Goal: Contribute content

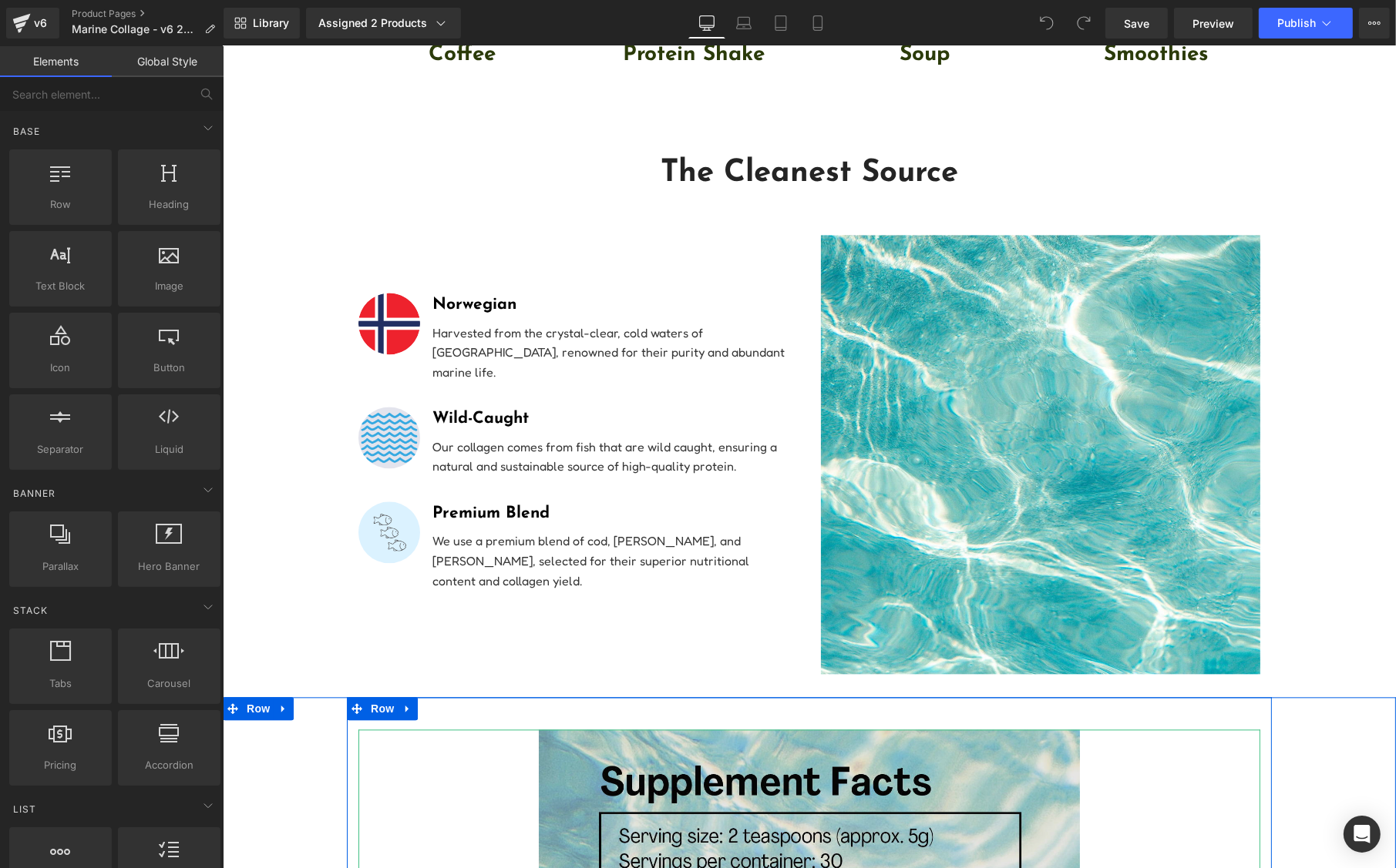
scroll to position [3852, 0]
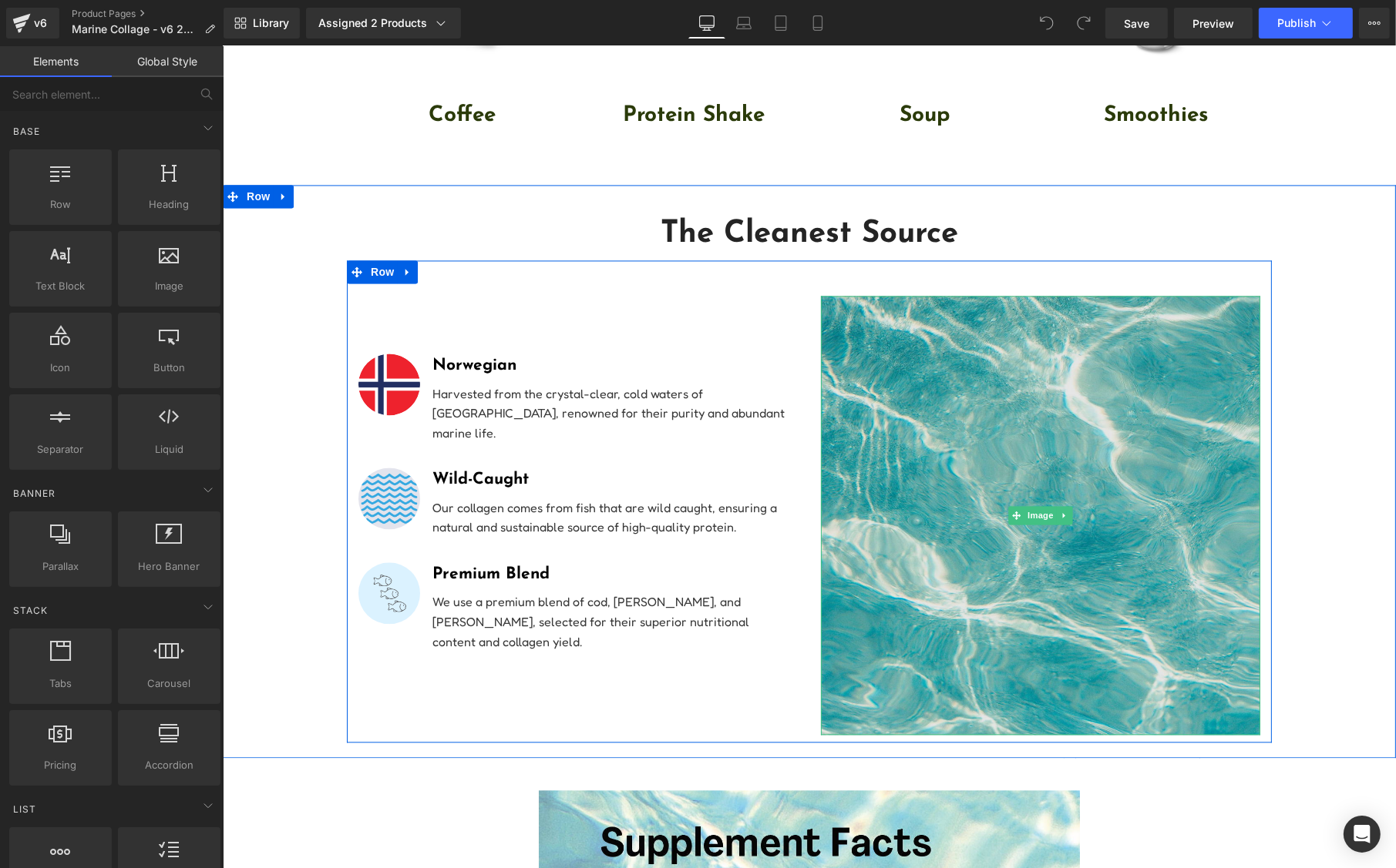
click at [928, 392] on img at bounding box center [1039, 515] width 439 height 439
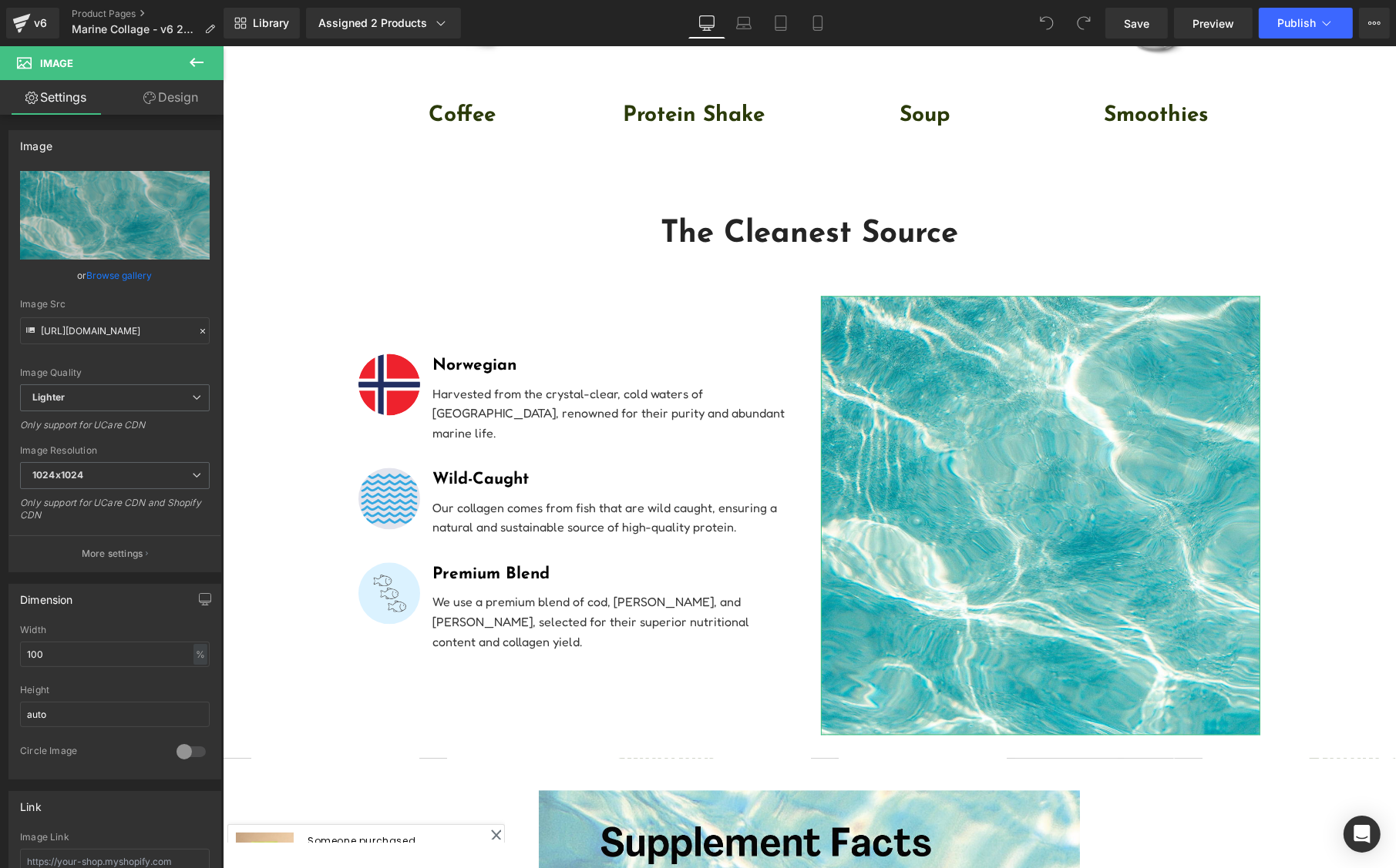
click at [154, 99] on icon at bounding box center [149, 97] width 12 height 12
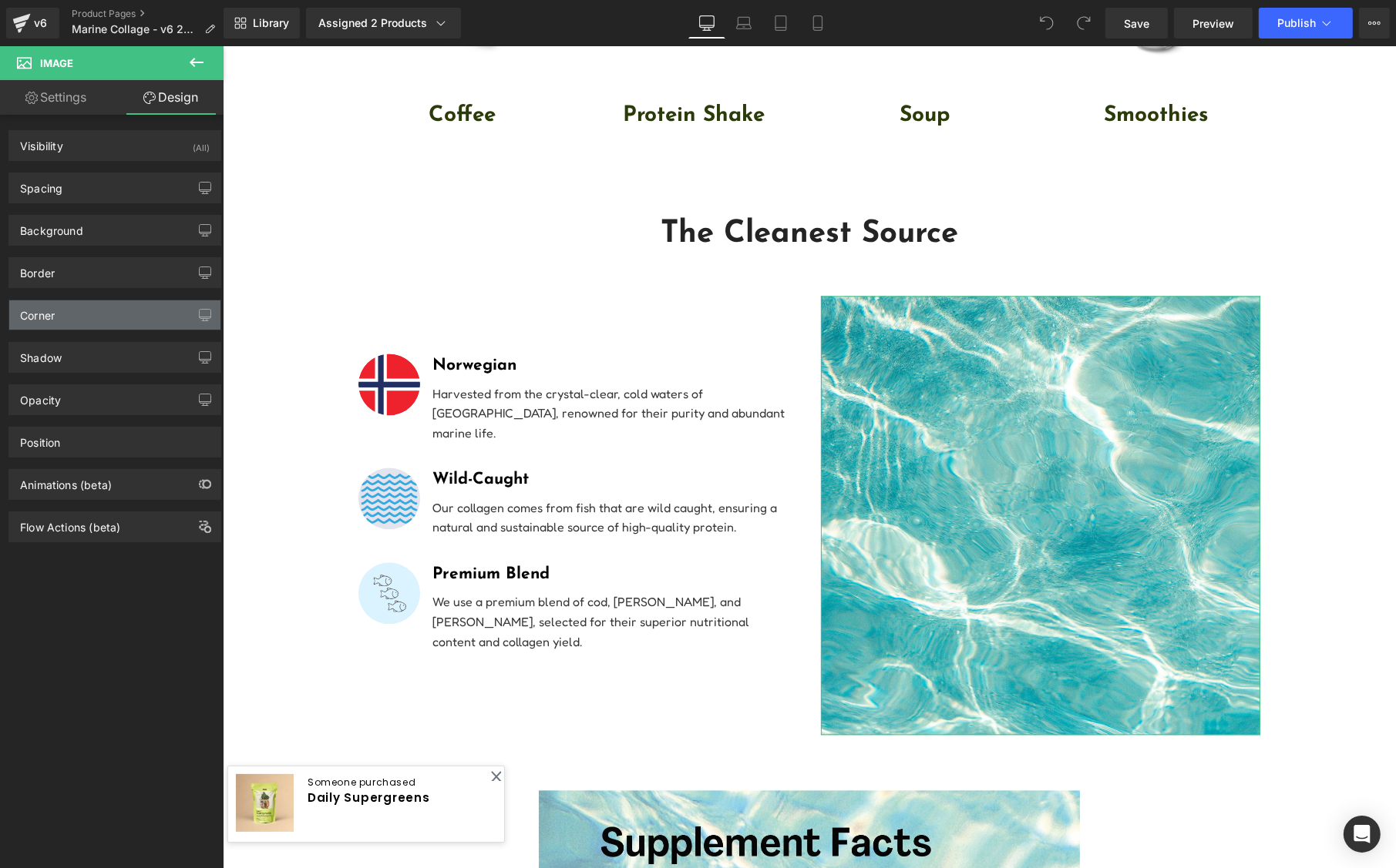
click at [57, 310] on div "Corner" at bounding box center [114, 316] width 211 height 29
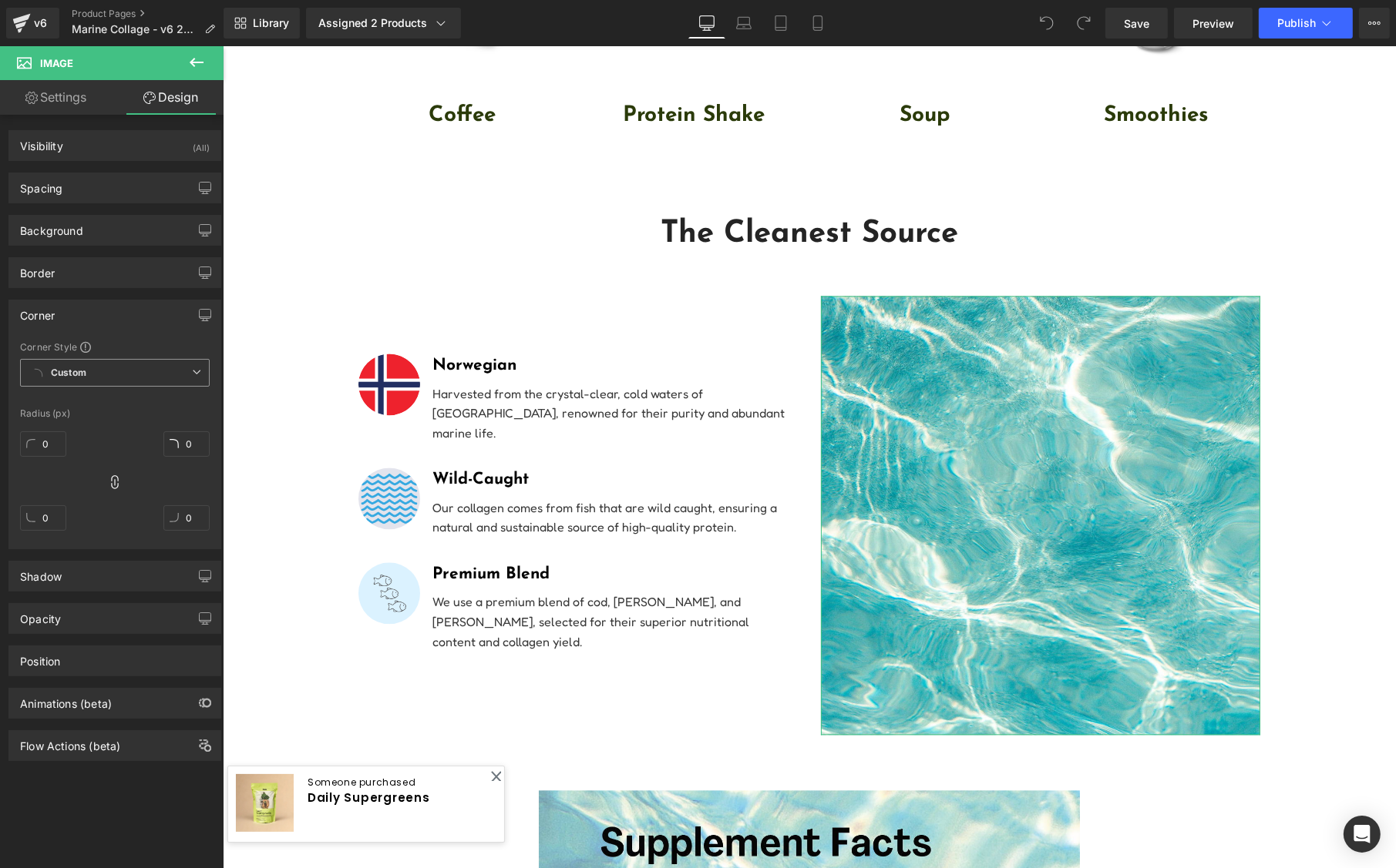
click at [69, 370] on b "Custom" at bounding box center [69, 373] width 36 height 13
click at [71, 426] on div "Default Corner" at bounding box center [81, 431] width 66 height 11
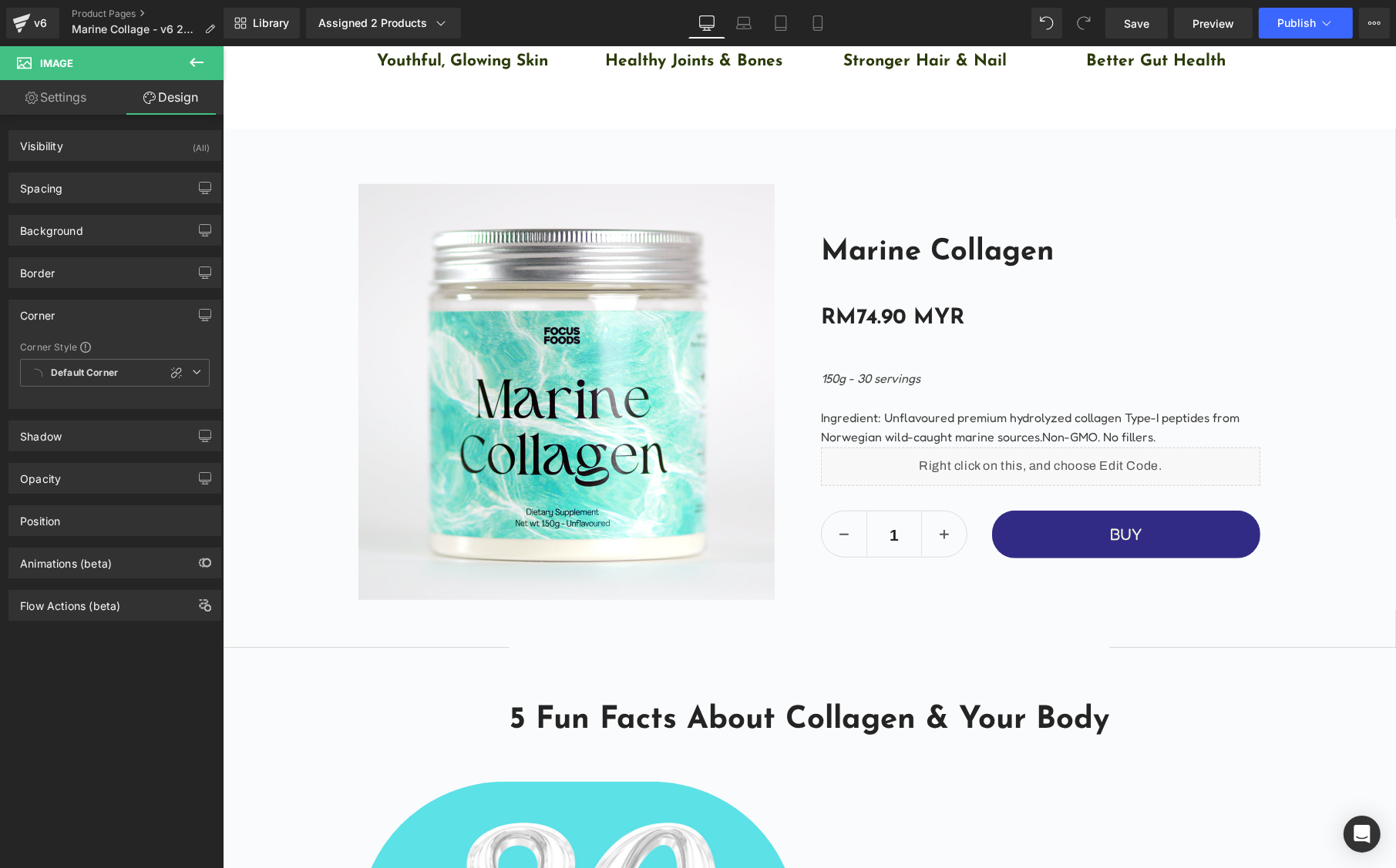
scroll to position [1156, 0]
click at [557, 347] on img at bounding box center [565, 392] width 416 height 416
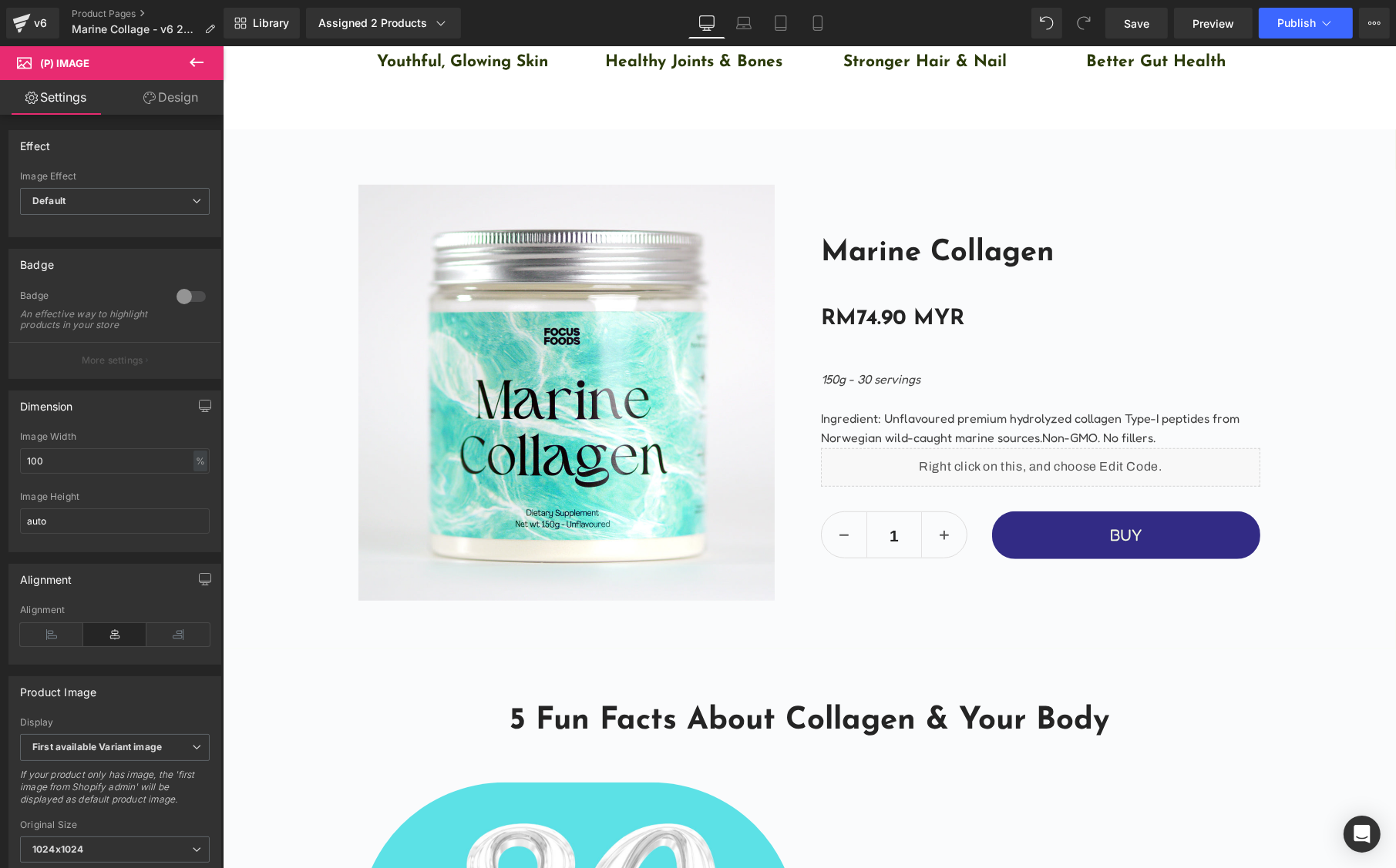
click at [151, 95] on icon at bounding box center [149, 97] width 12 height 12
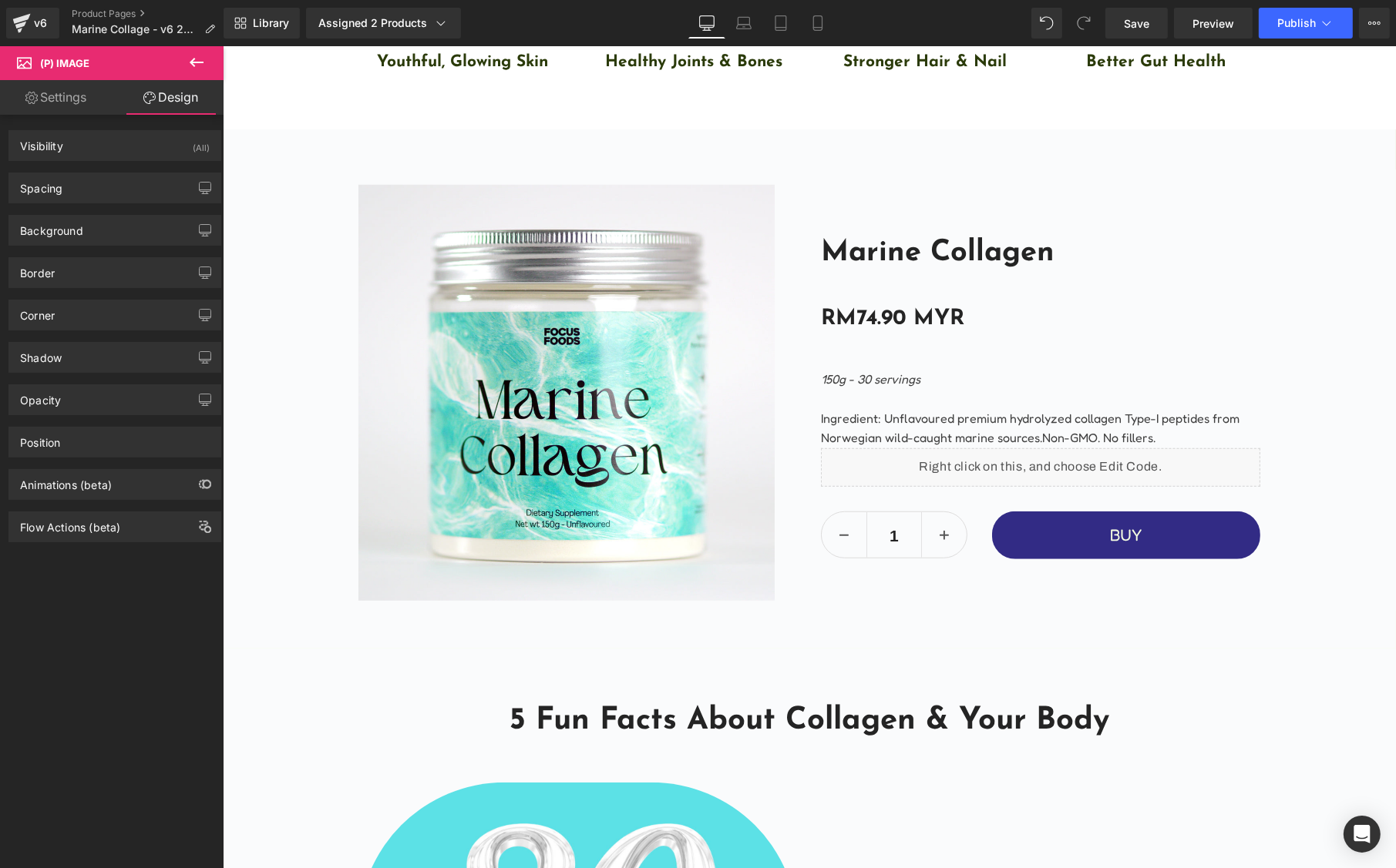
click at [544, 284] on img at bounding box center [565, 392] width 416 height 416
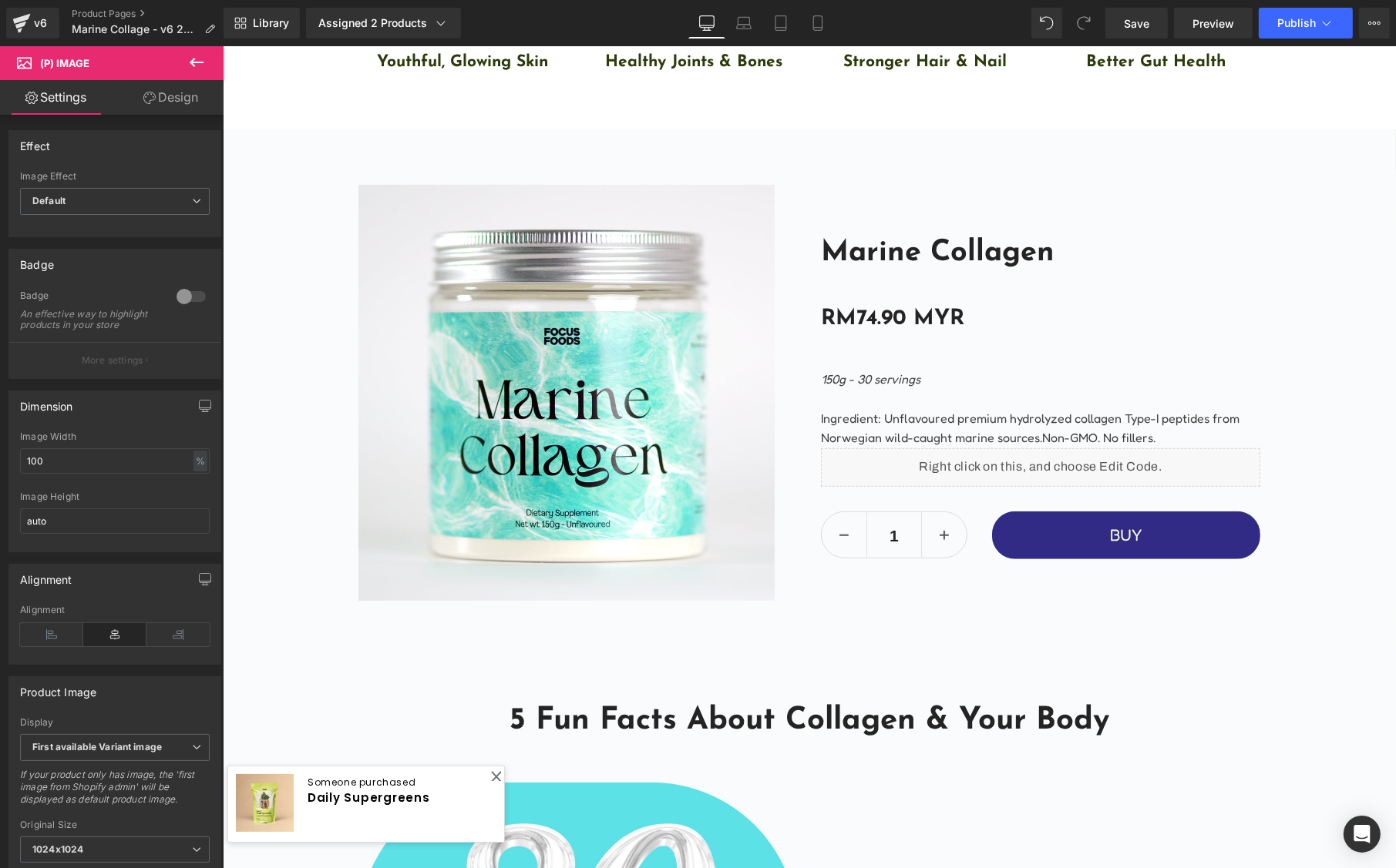
click at [167, 96] on link "Design" at bounding box center [171, 98] width 112 height 35
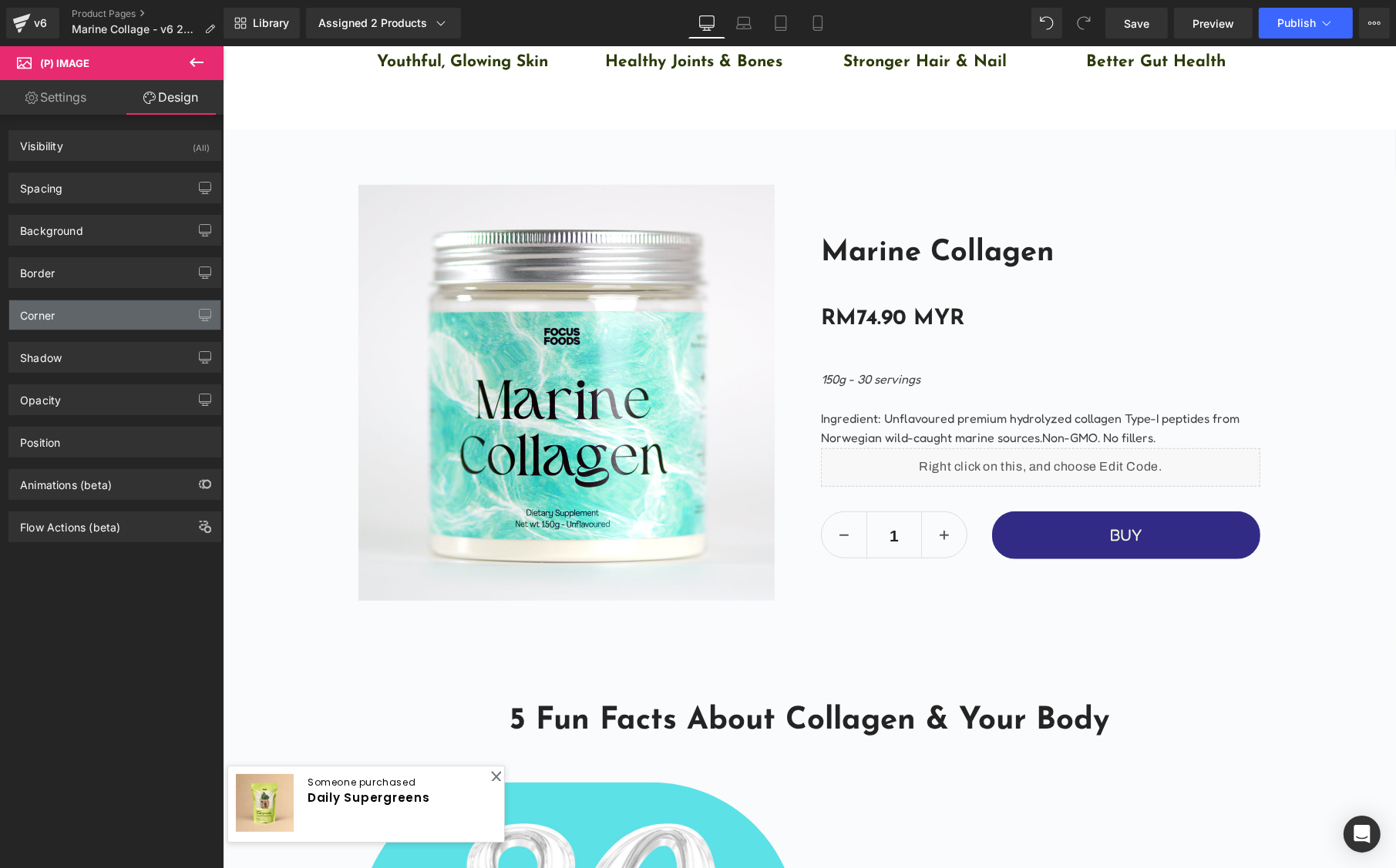
click at [64, 318] on div "Corner" at bounding box center [114, 316] width 211 height 29
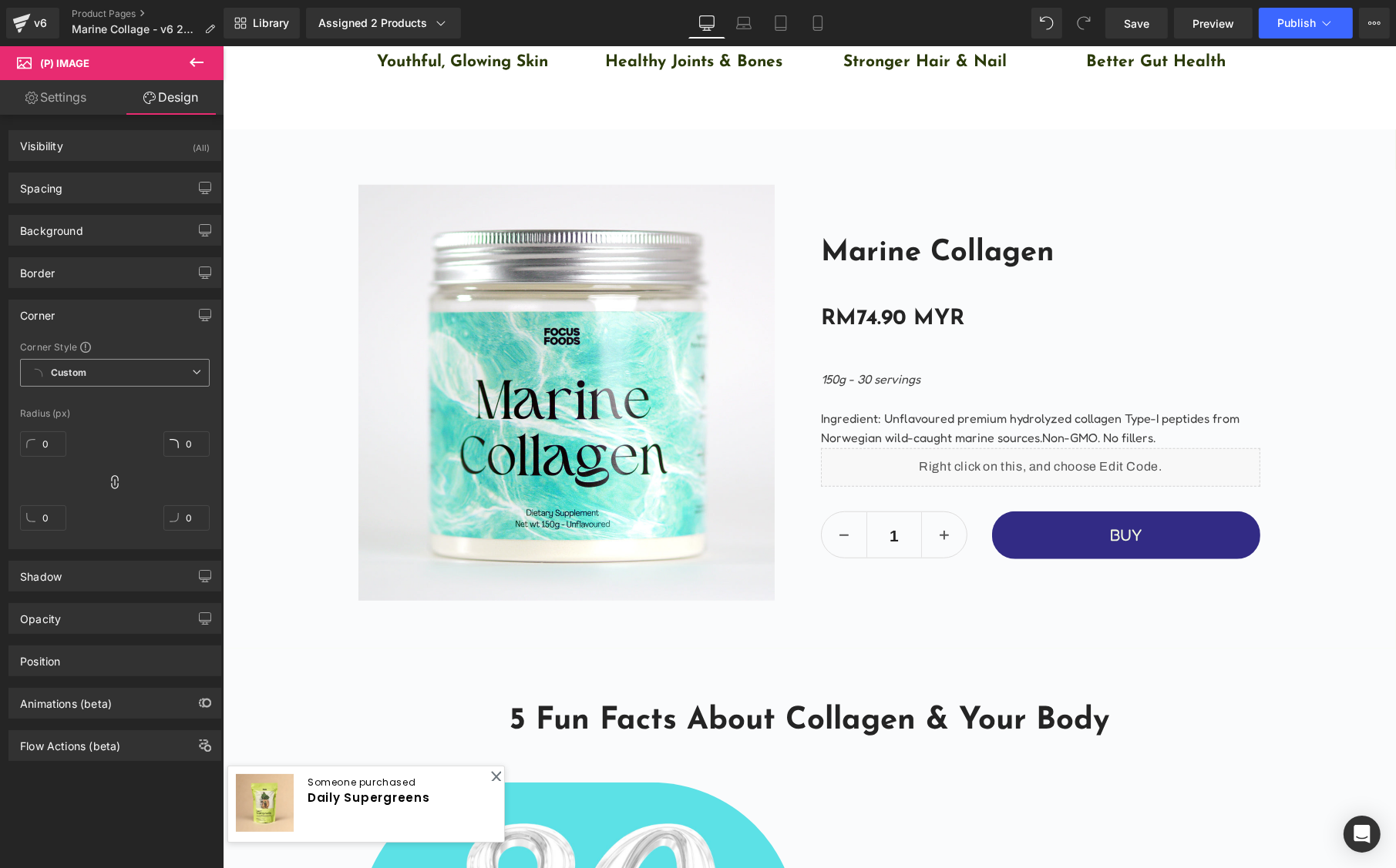
click at [69, 377] on b "Custom" at bounding box center [69, 373] width 36 height 13
click at [86, 429] on div "Default Corner" at bounding box center [81, 431] width 66 height 11
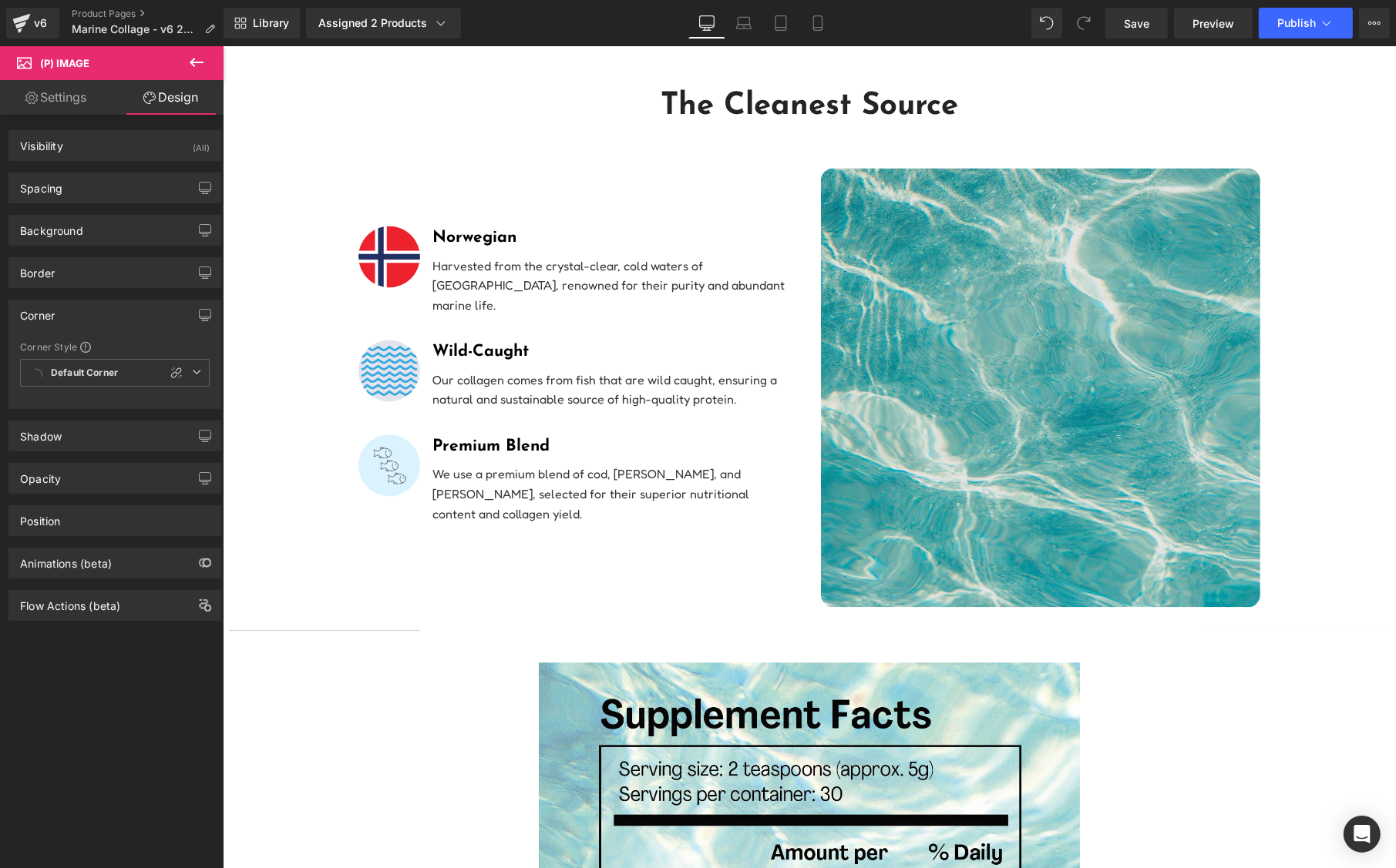
scroll to position [4494, 0]
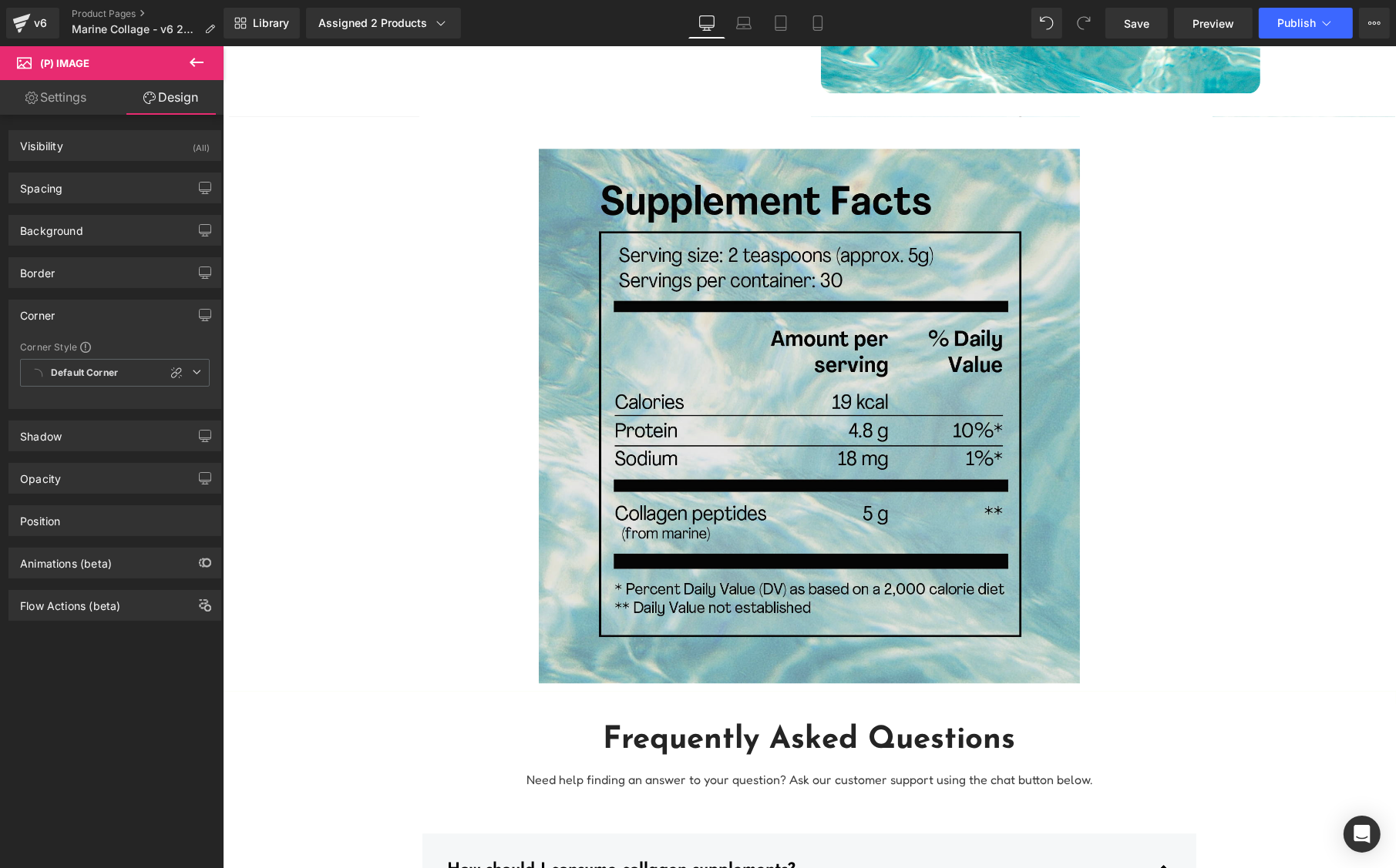
click at [713, 386] on img at bounding box center [808, 416] width 541 height 535
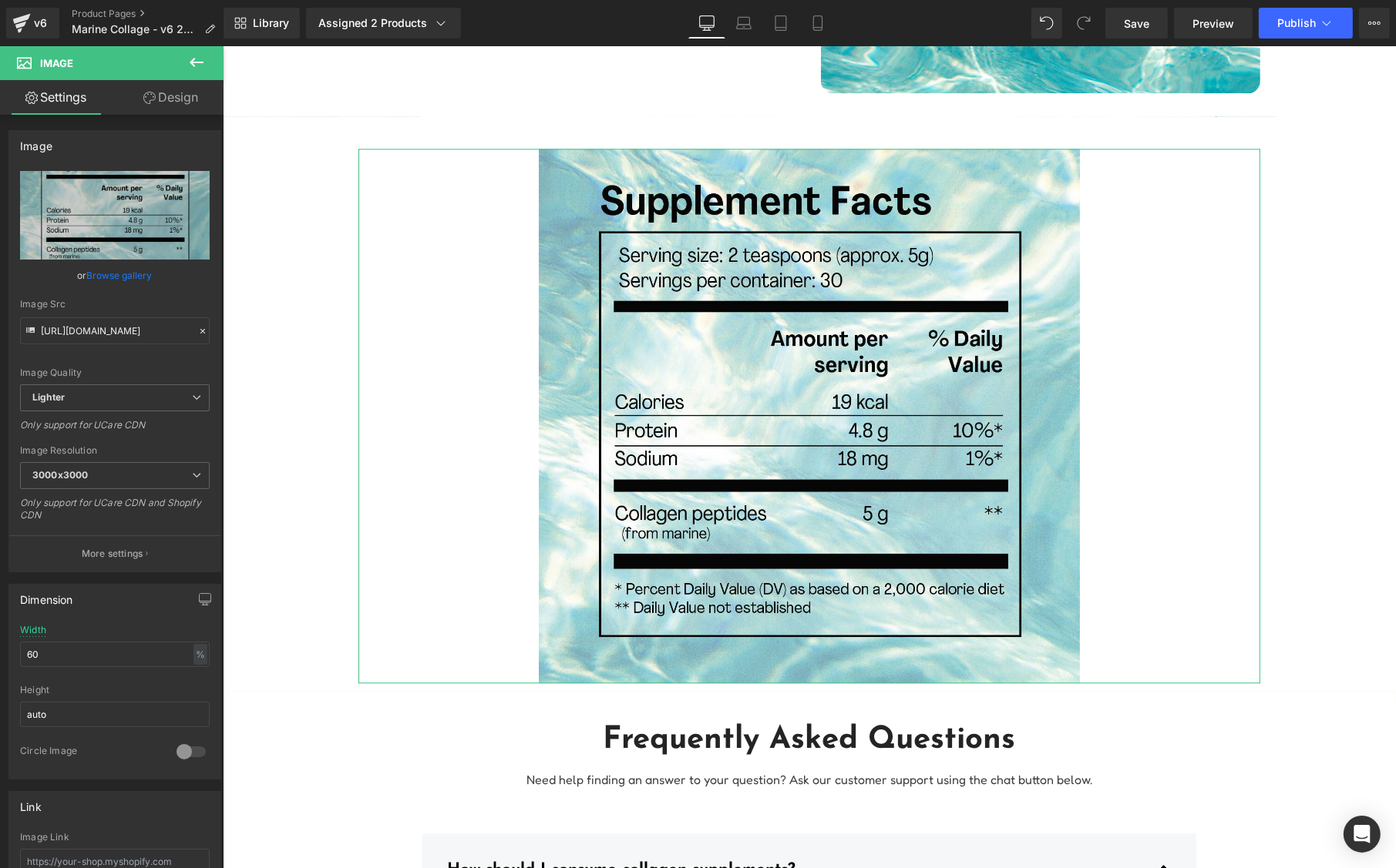
click at [151, 95] on icon at bounding box center [149, 97] width 12 height 12
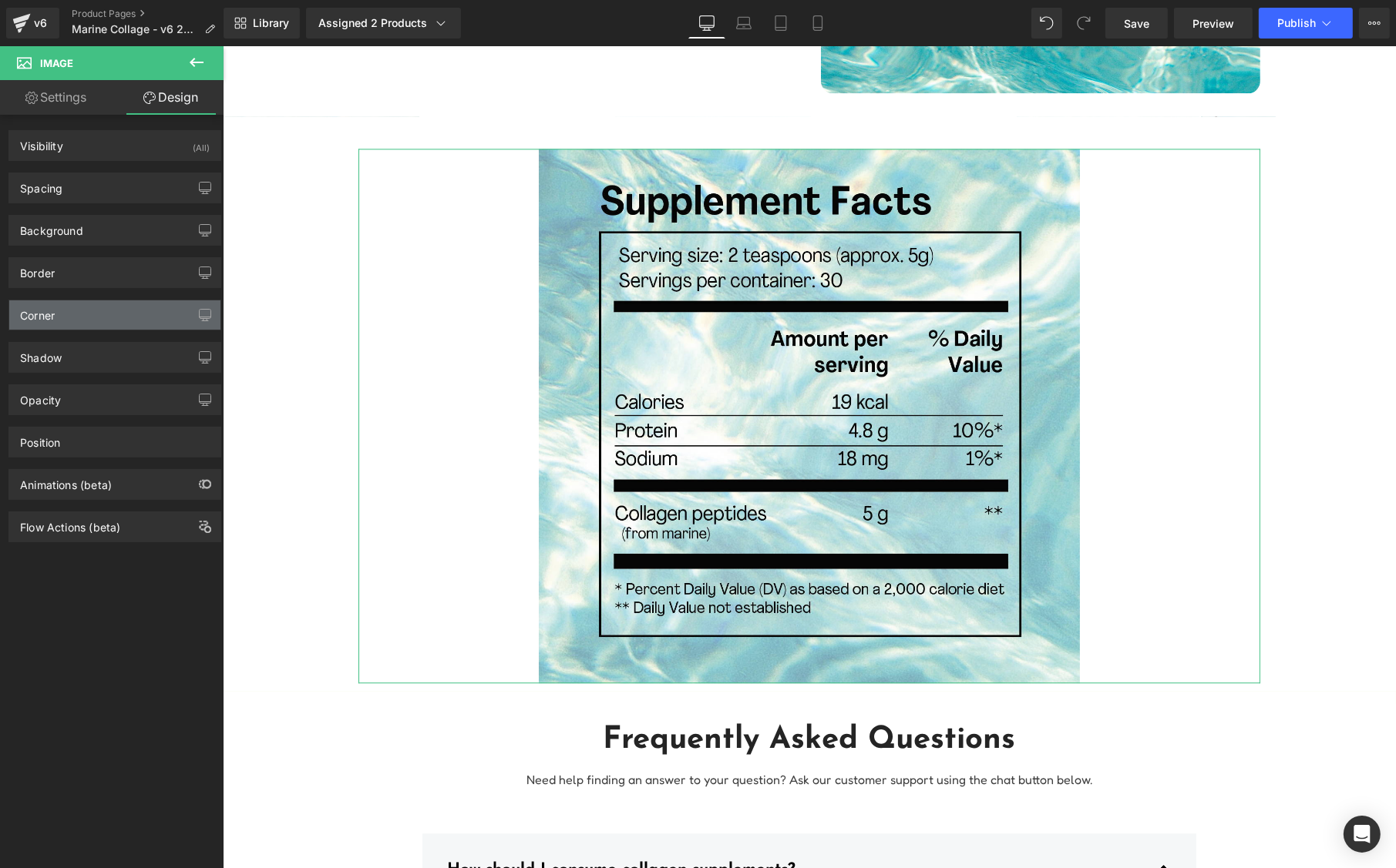
click at [52, 304] on div "Corner" at bounding box center [38, 312] width 35 height 22
click at [60, 318] on div "Corner" at bounding box center [114, 316] width 211 height 29
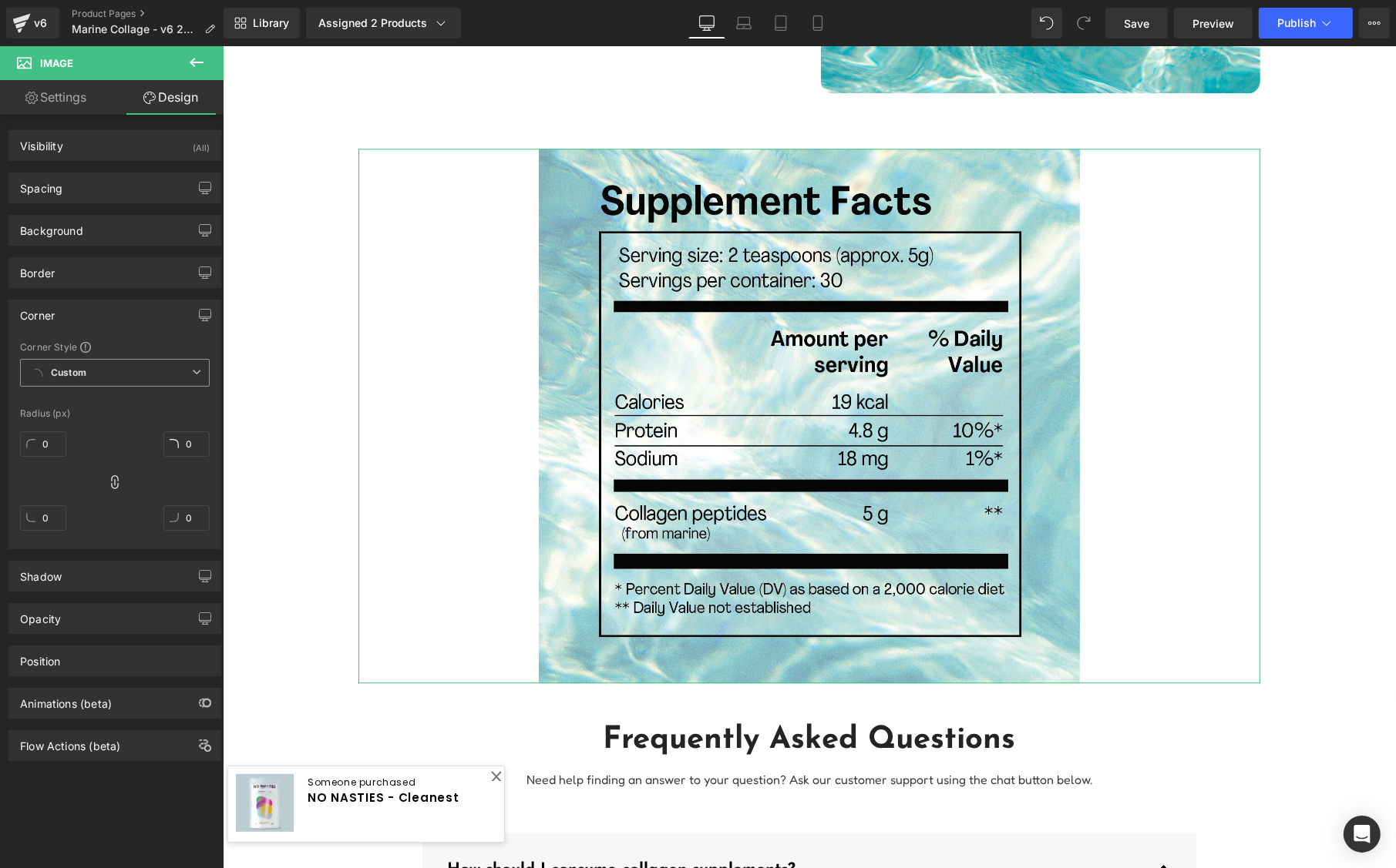
click at [98, 374] on span "Custom" at bounding box center [114, 373] width 189 height 27
click at [92, 434] on li "Default Corner" at bounding box center [114, 431] width 189 height 27
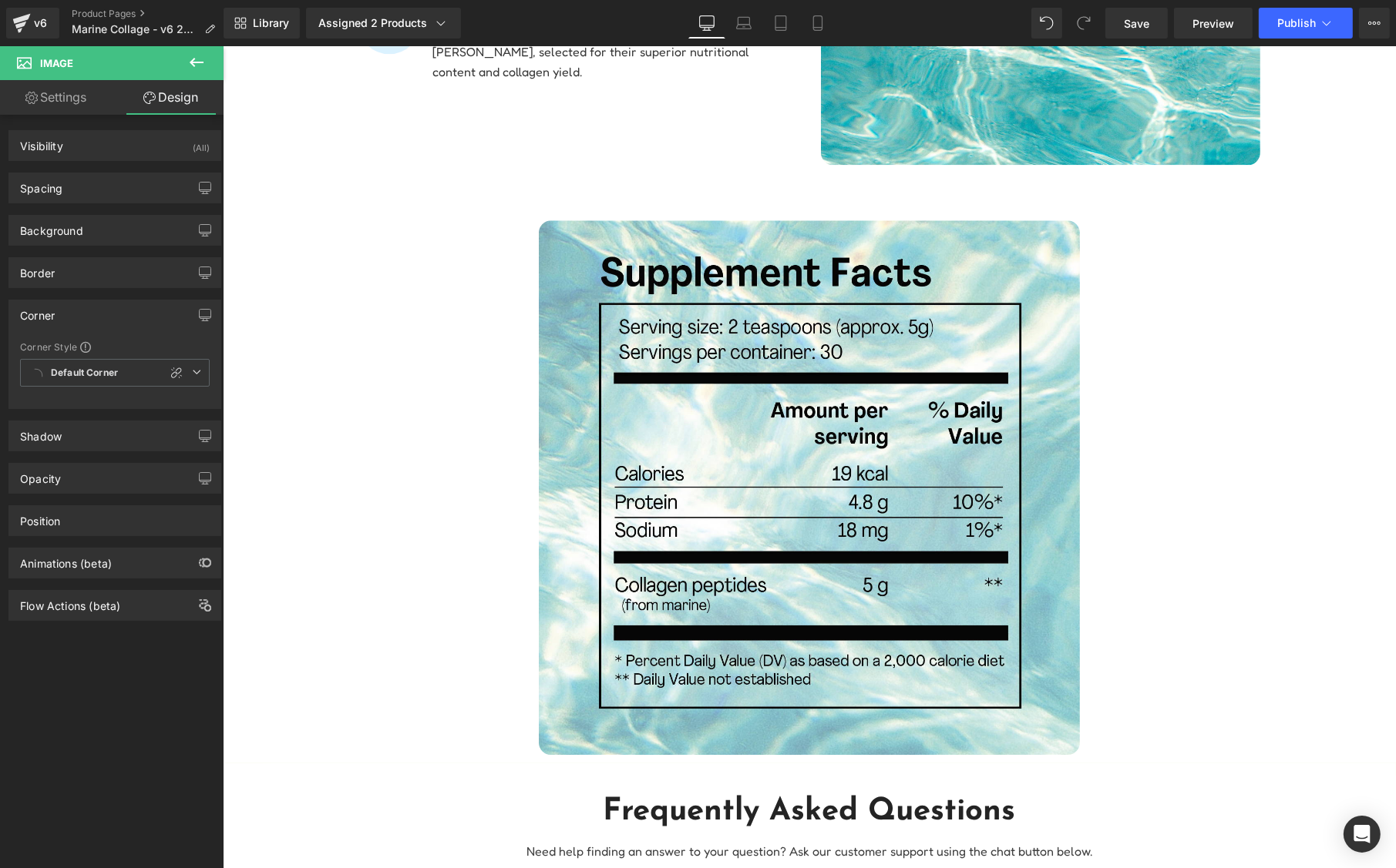
scroll to position [4109, 0]
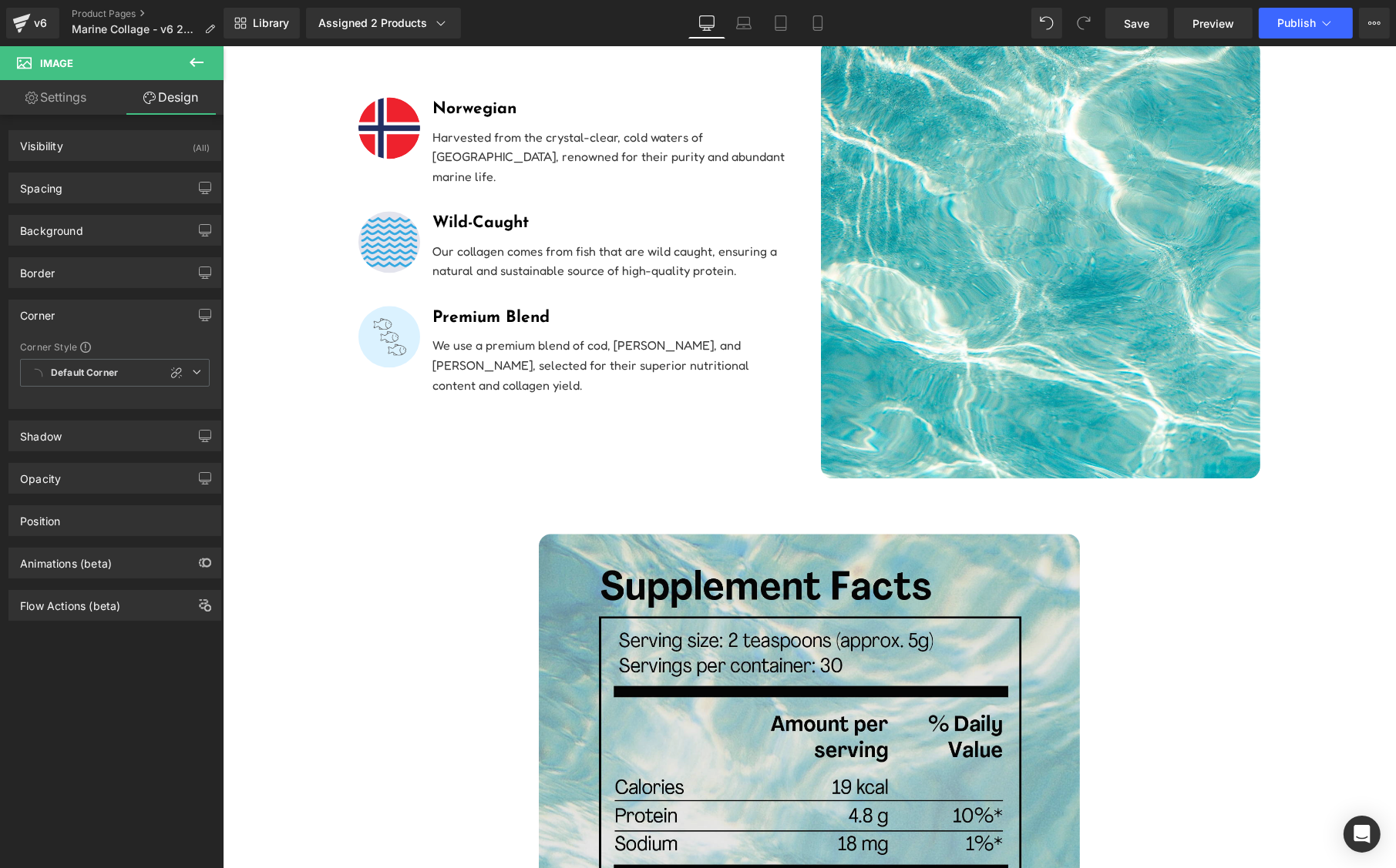
click at [1011, 658] on img at bounding box center [808, 801] width 541 height 535
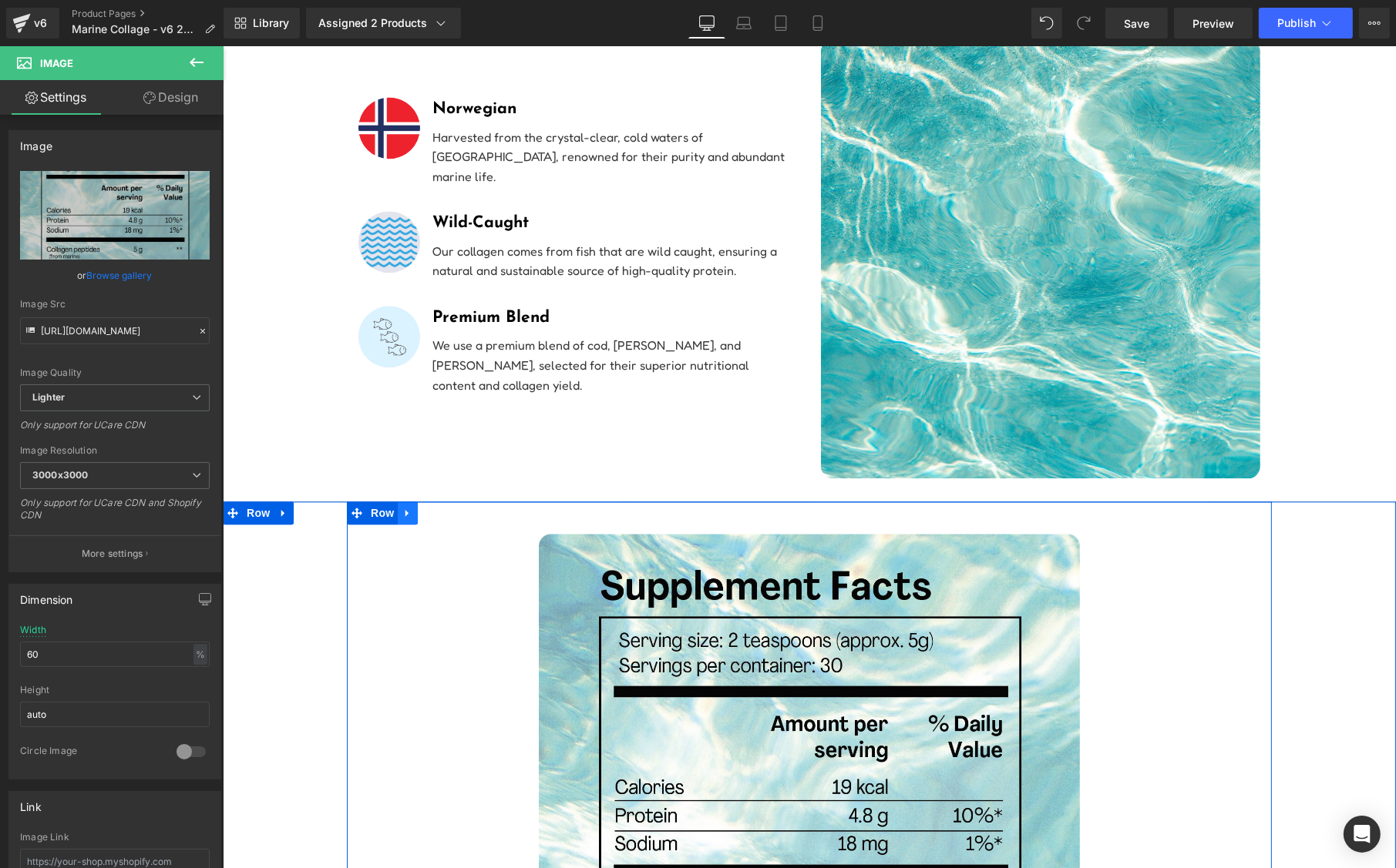
click at [402, 507] on icon at bounding box center [407, 512] width 11 height 12
click at [424, 508] on icon at bounding box center [427, 513] width 11 height 11
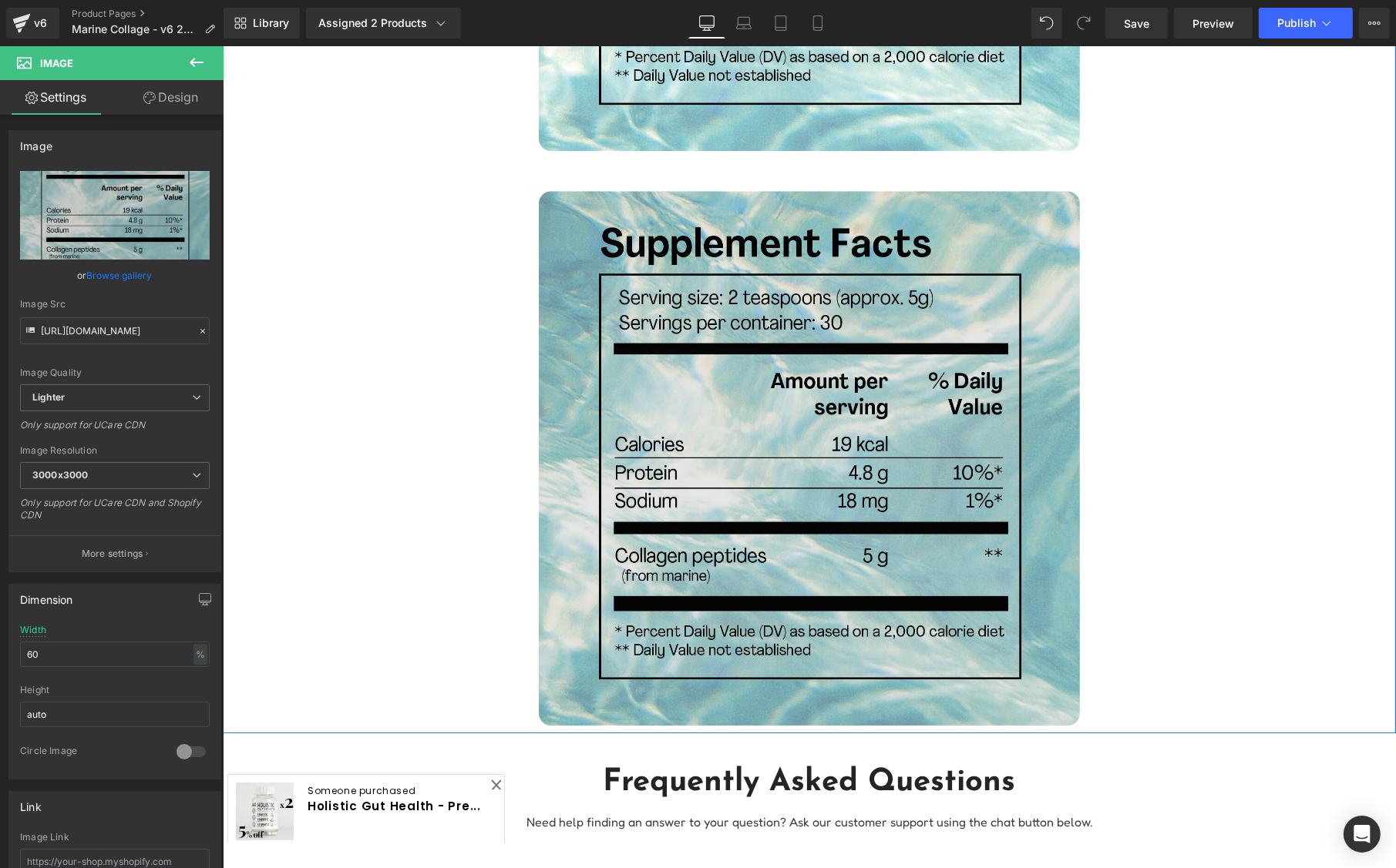
scroll to position [5070, 0]
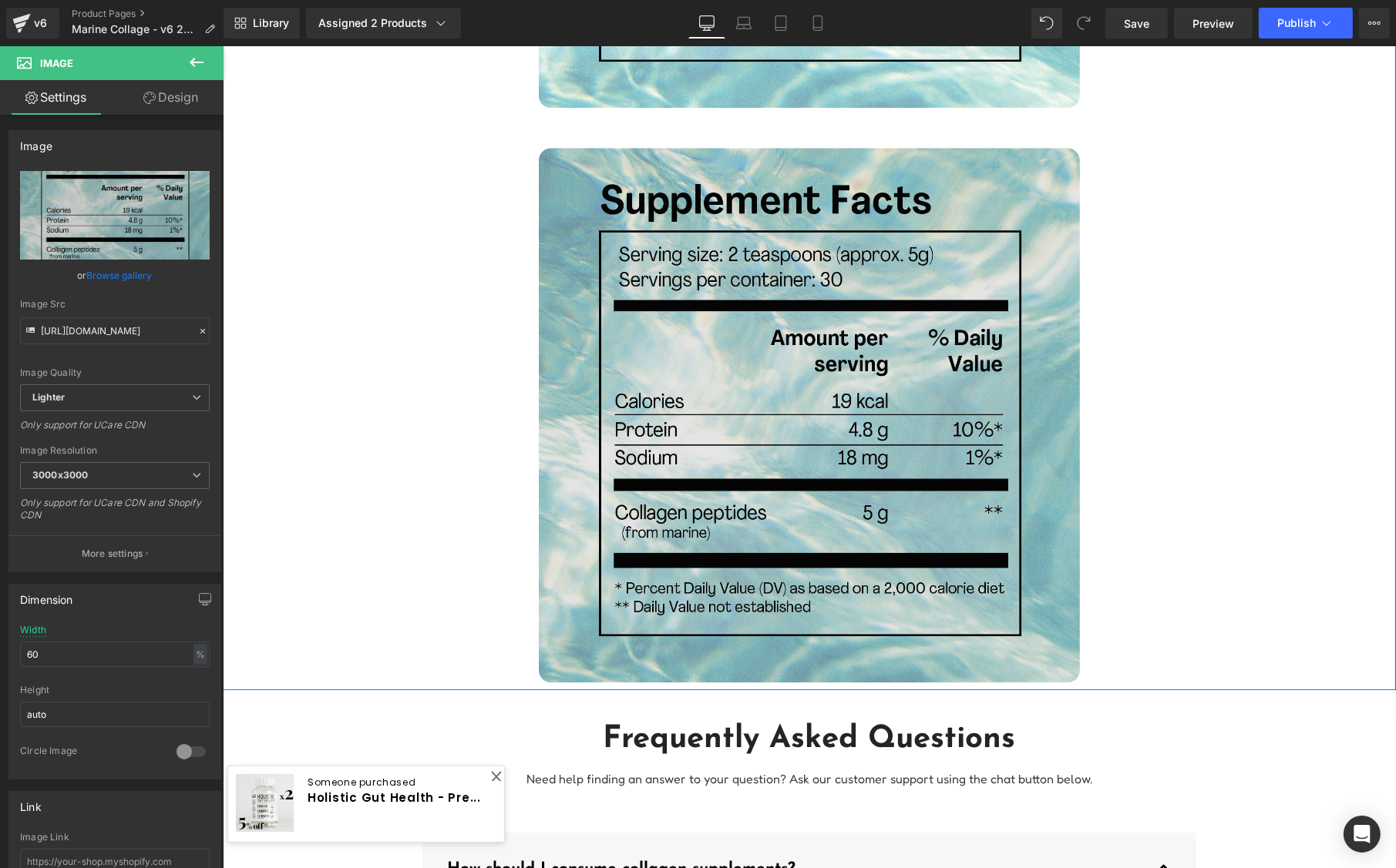
click at [770, 295] on img at bounding box center [808, 415] width 541 height 535
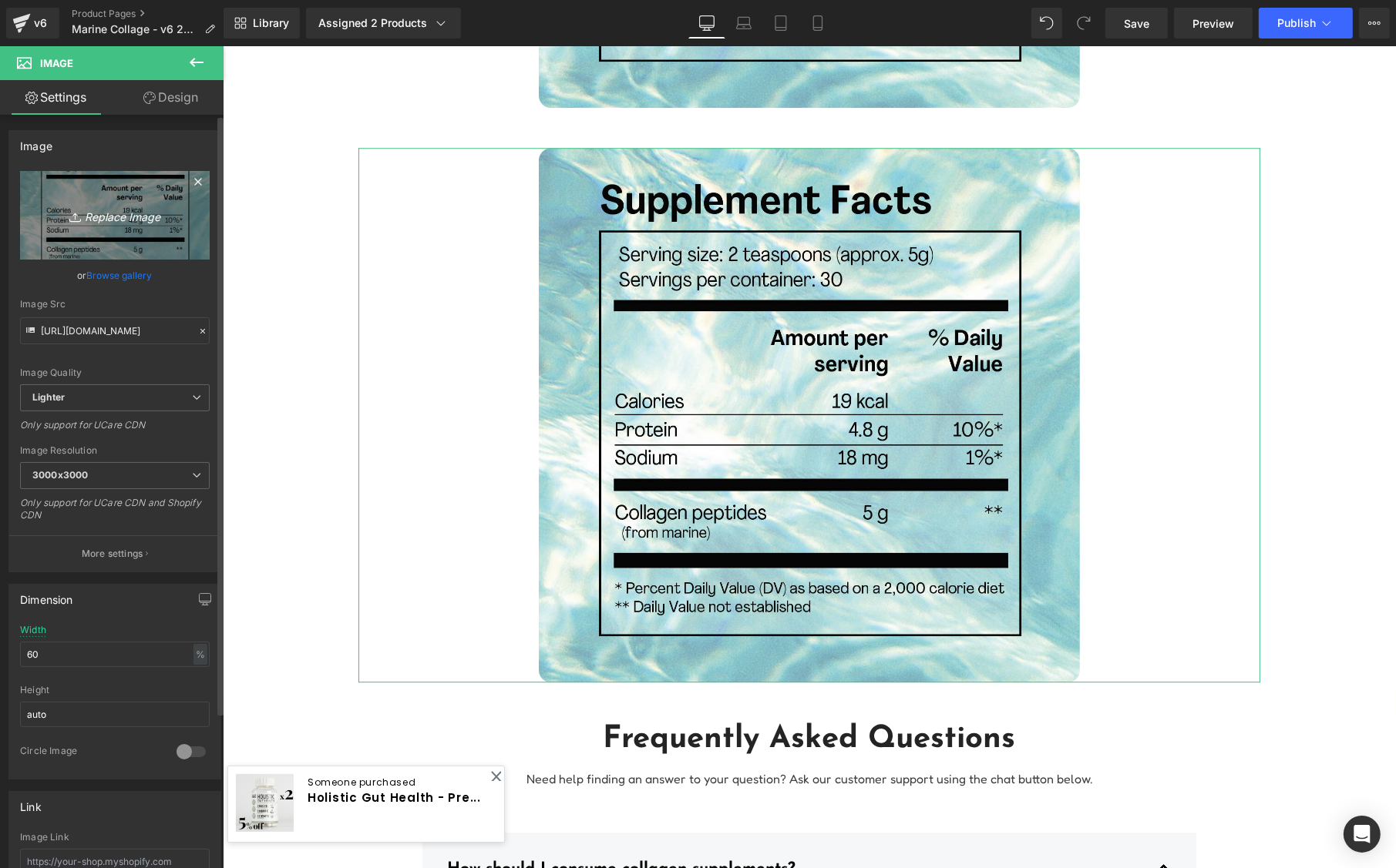
click at [122, 222] on icon "Replace Image" at bounding box center [114, 215] width 123 height 19
type input "C:\fakepath\heavymetal.png"
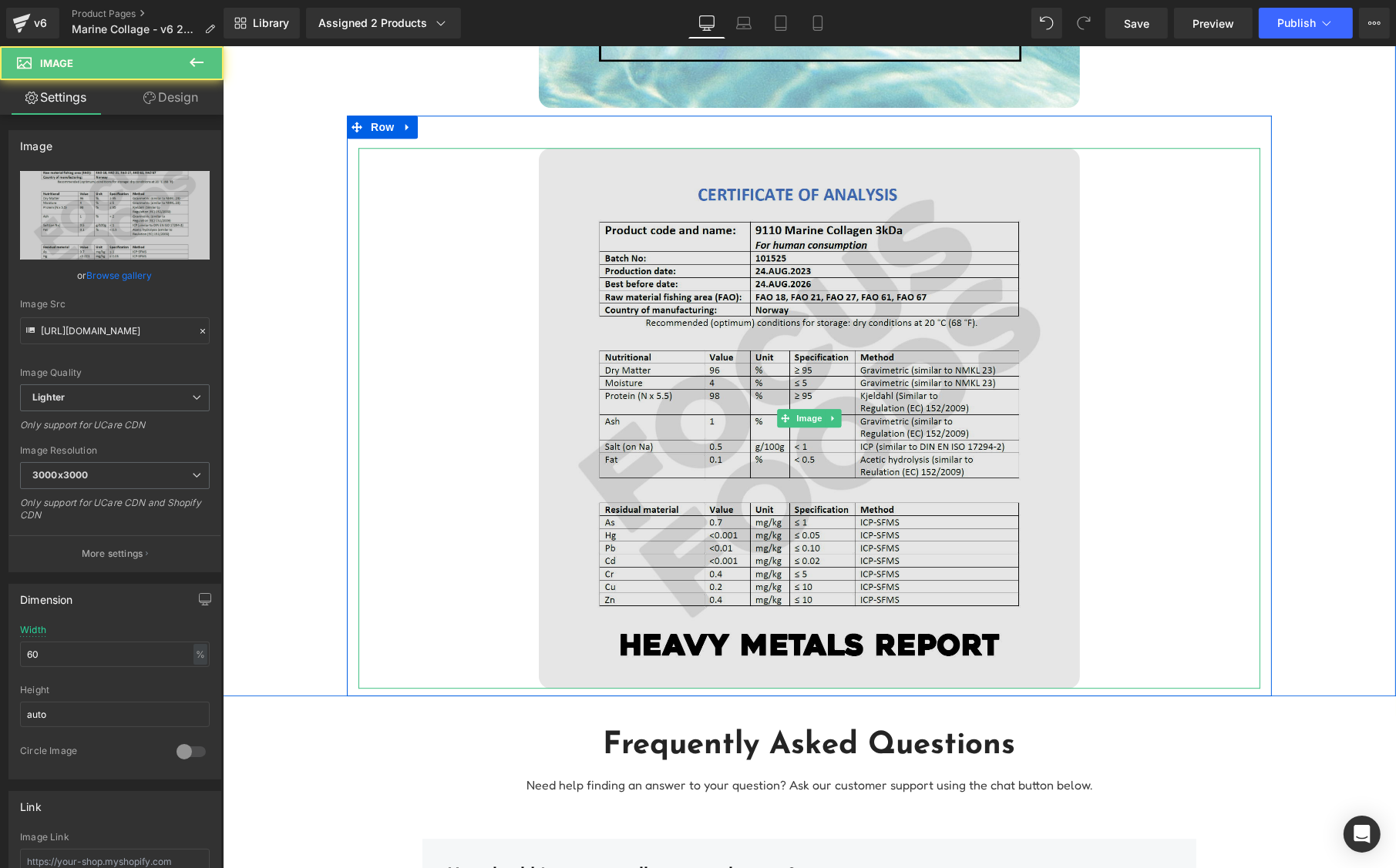
click at [831, 321] on img at bounding box center [808, 418] width 541 height 541
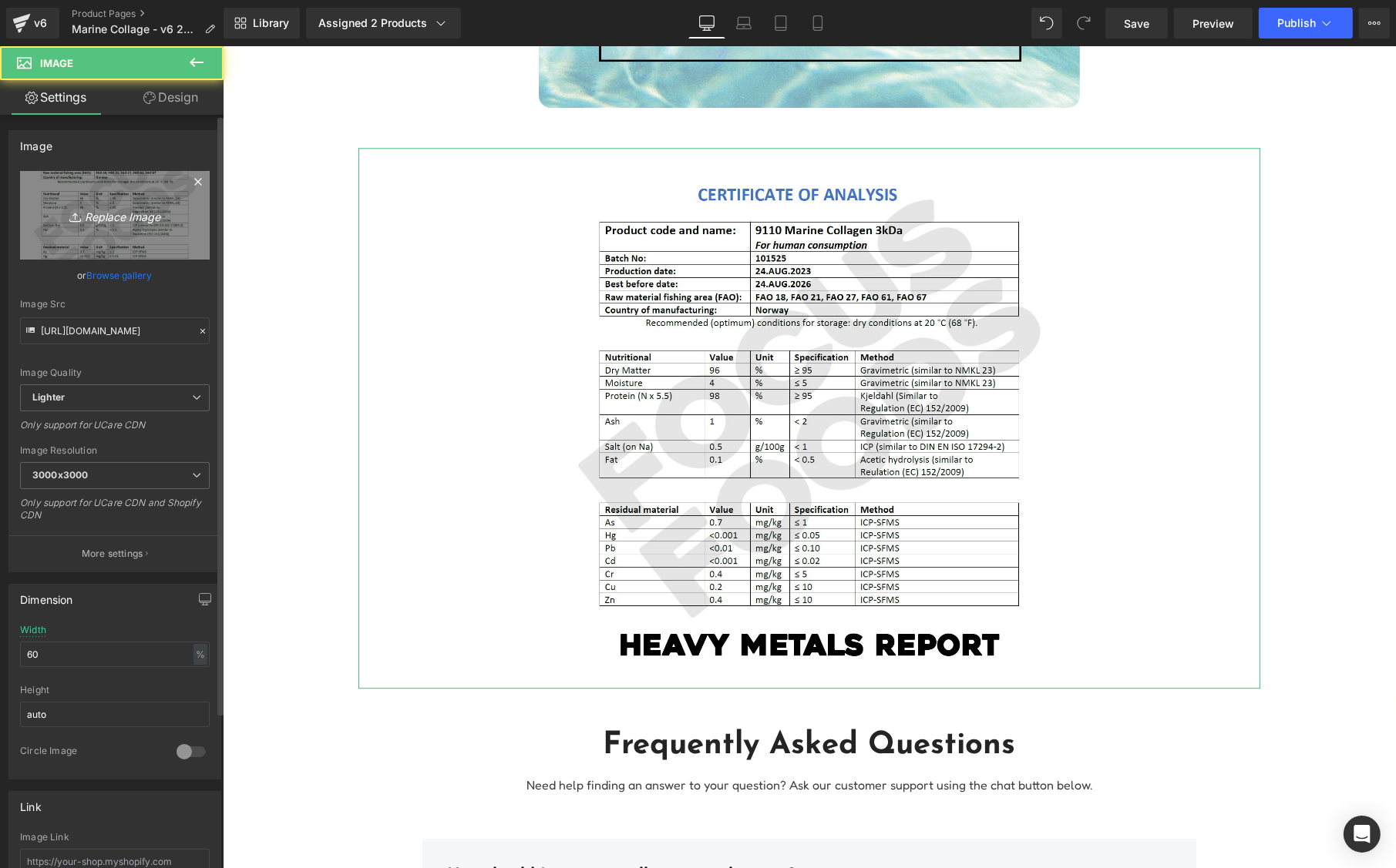
click at [130, 244] on link "Replace Image" at bounding box center [114, 215] width 189 height 89
type input "C:\fakepath\heavymetal-nobottomtitle.png"
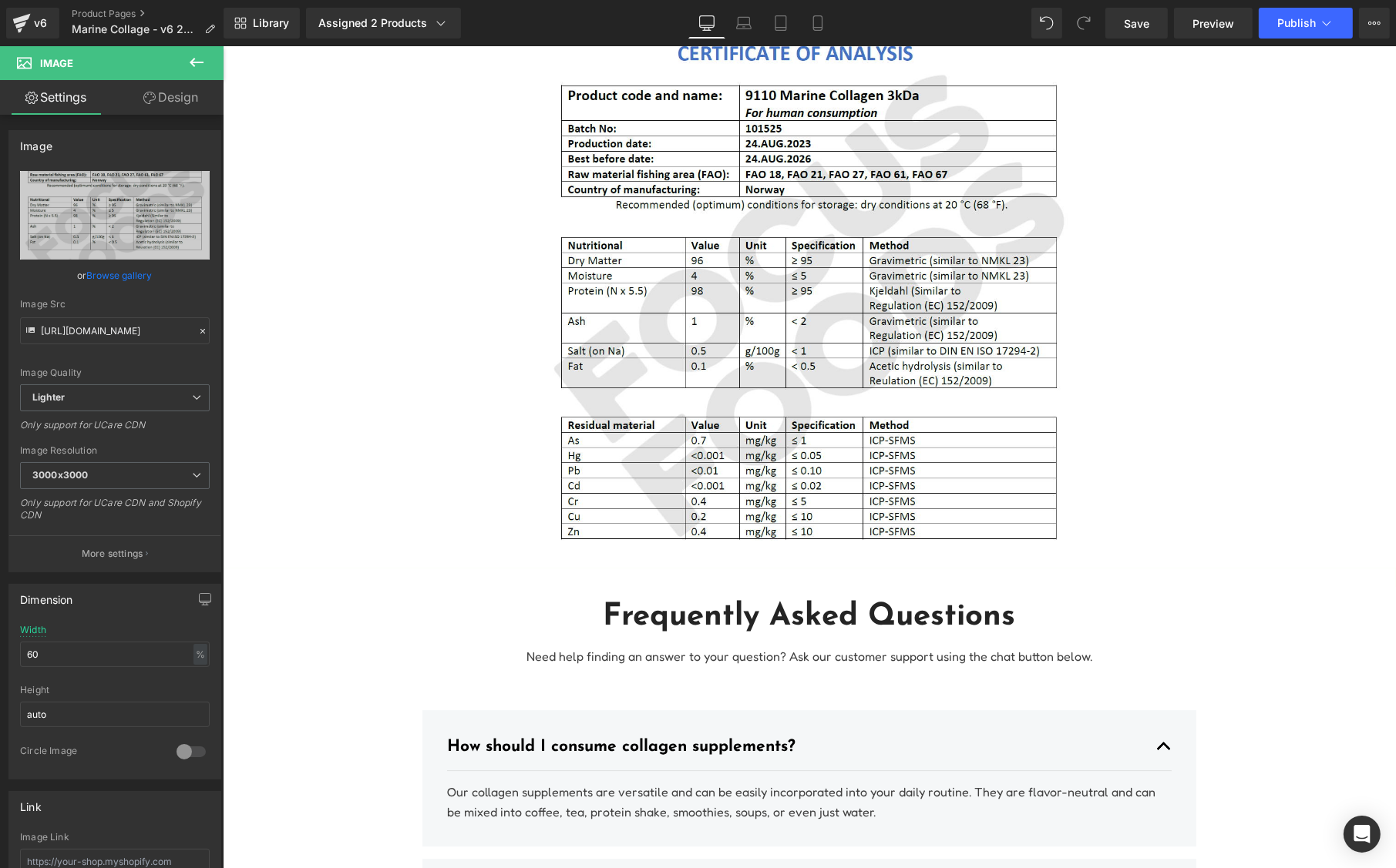
scroll to position [4941, 0]
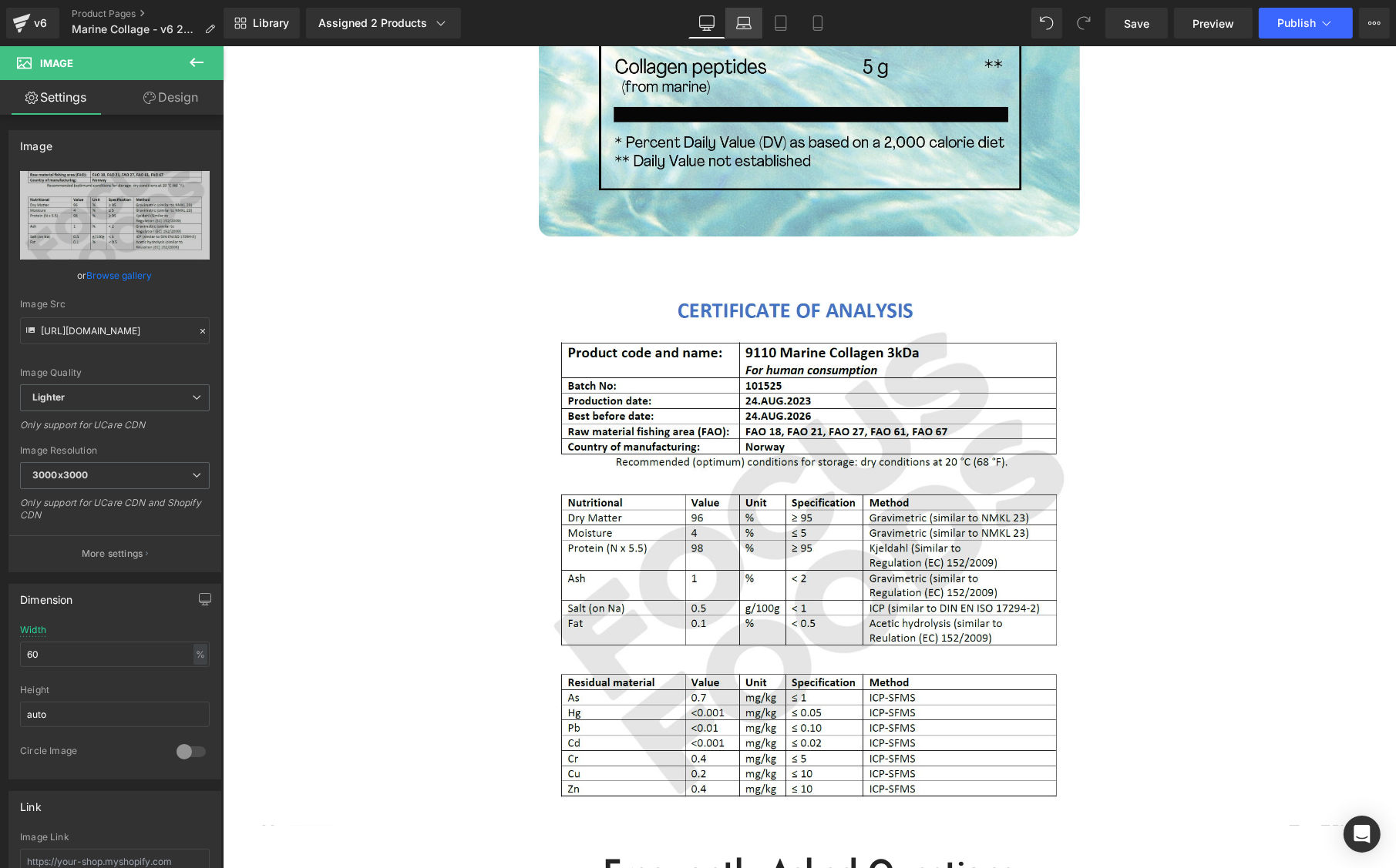
click at [749, 26] on icon at bounding box center [743, 23] width 16 height 16
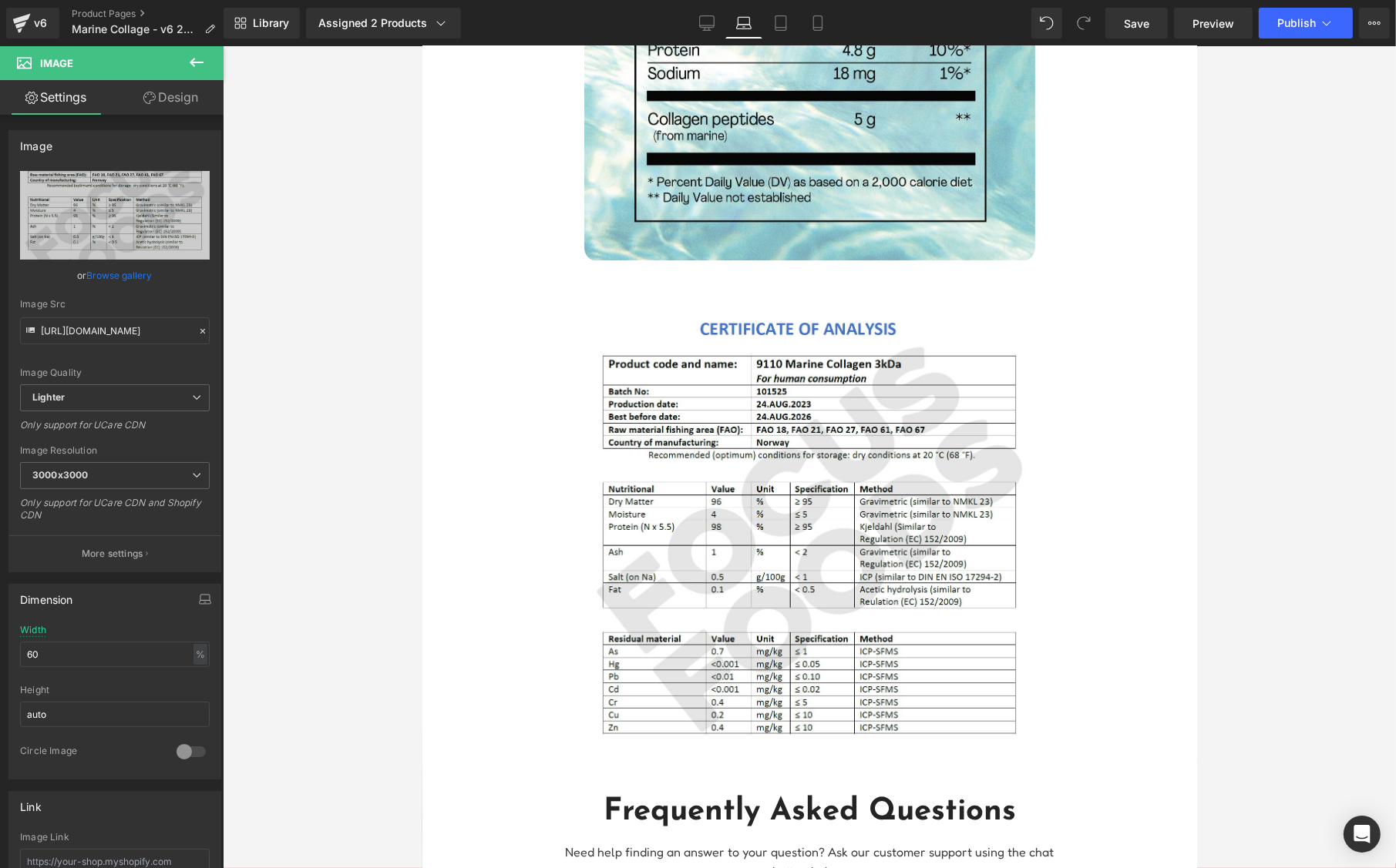
scroll to position [4209, 0]
click at [779, 27] on icon at bounding box center [780, 23] width 16 height 16
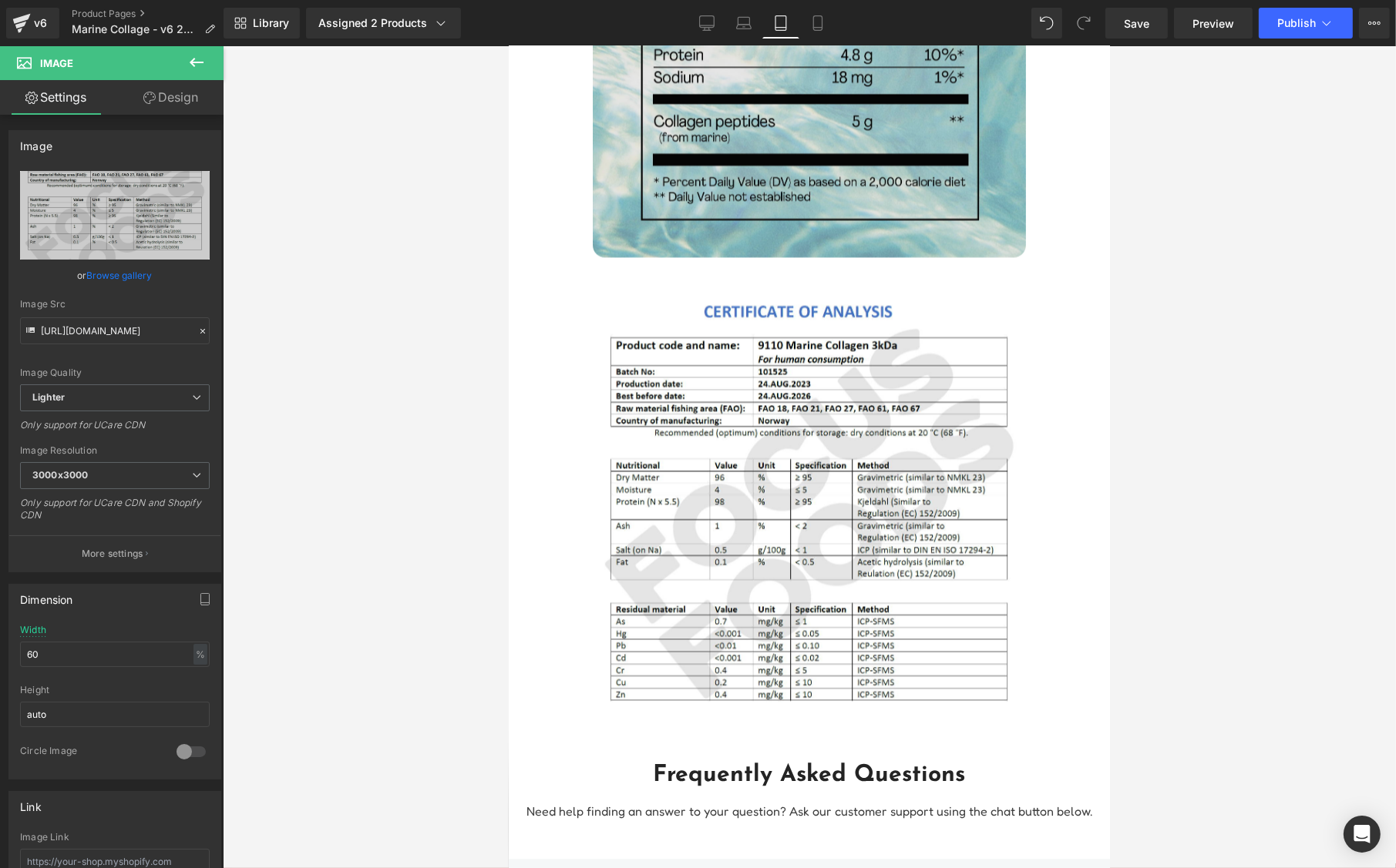
scroll to position [4479, 0]
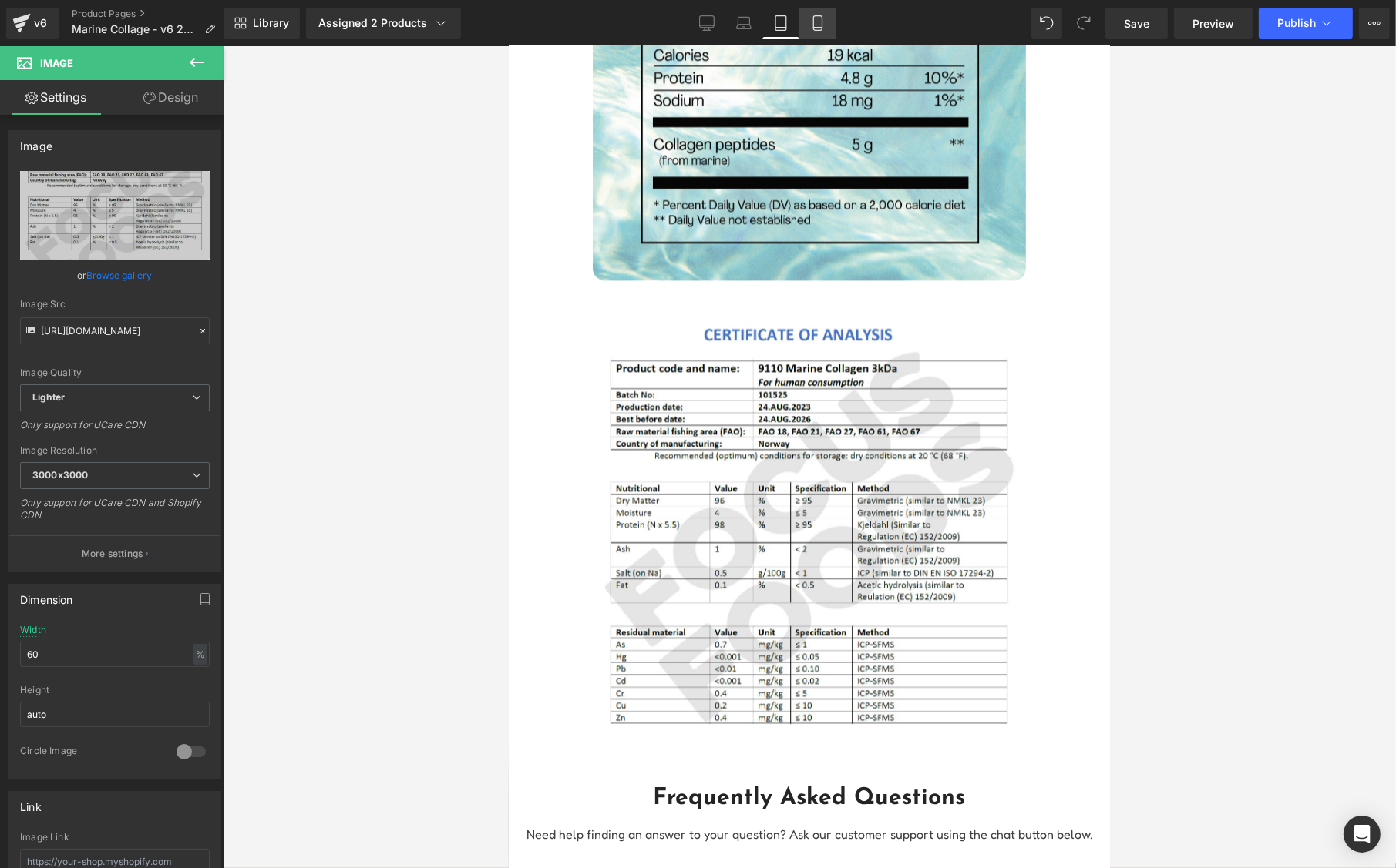
click at [810, 19] on icon at bounding box center [817, 23] width 16 height 16
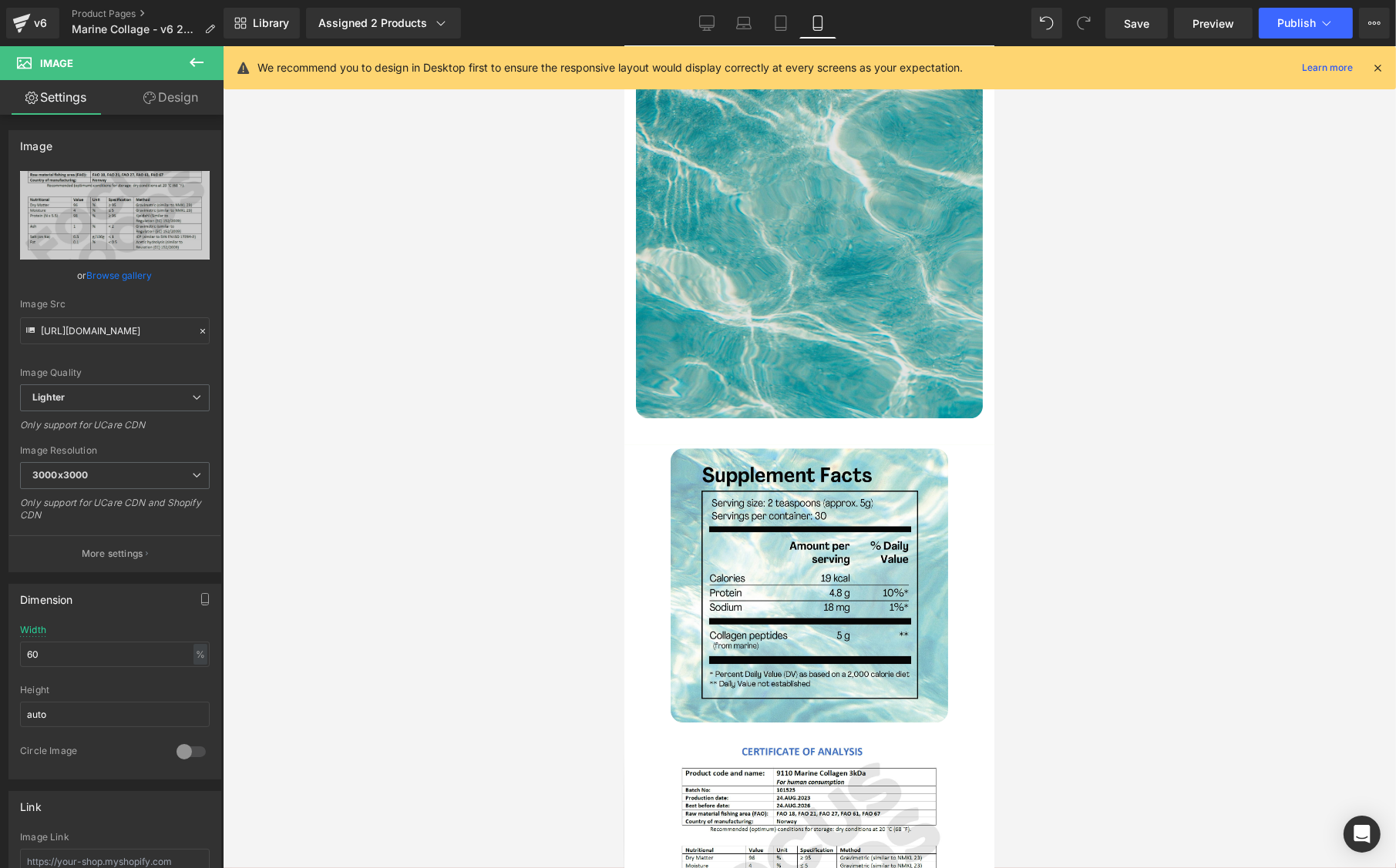
scroll to position [4725, 0]
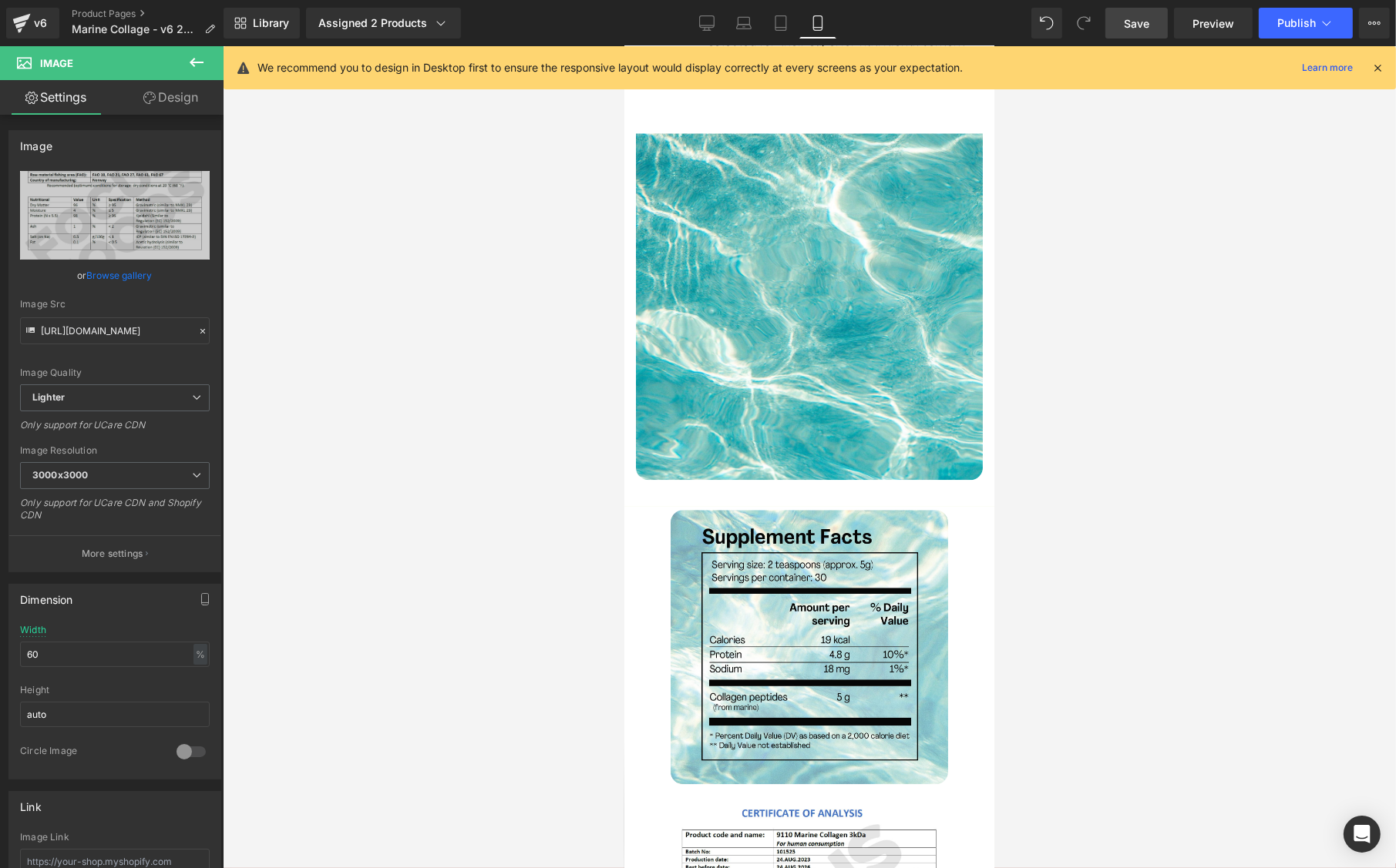
click at [1134, 23] on span "Save" at bounding box center [1136, 24] width 26 height 16
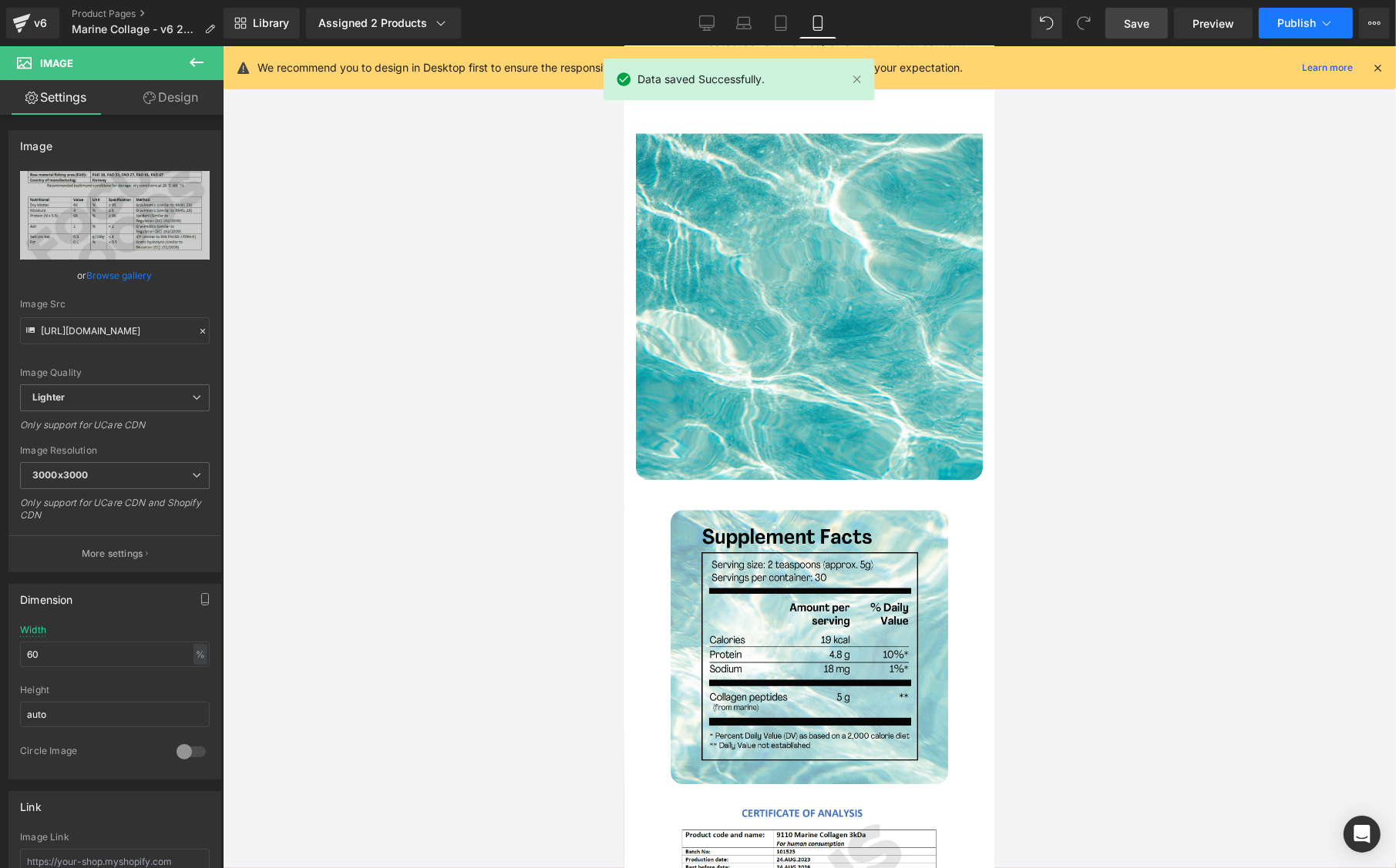
click at [1294, 18] on span "Publish" at bounding box center [1296, 23] width 38 height 12
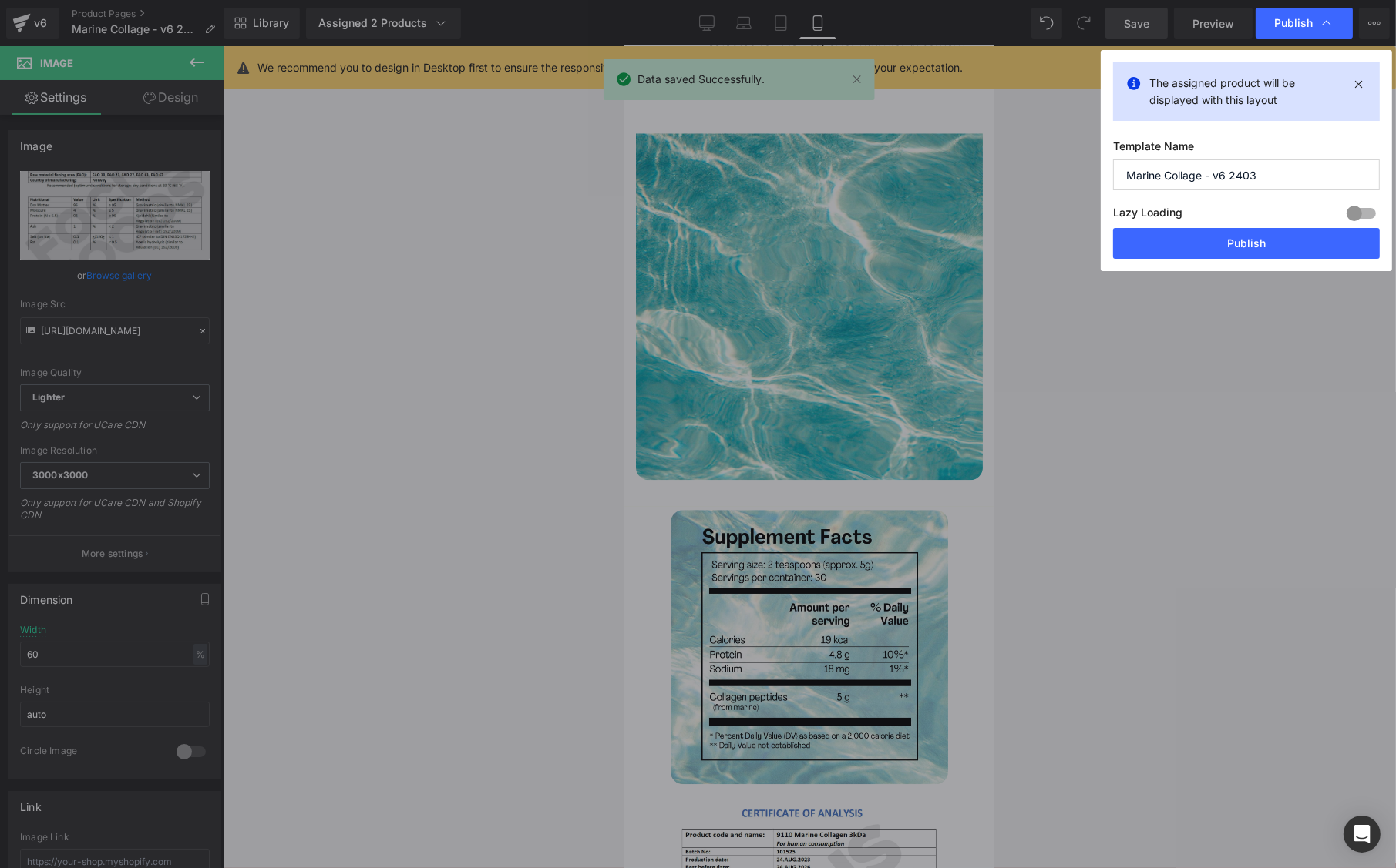
click at [1210, 235] on button "Publish" at bounding box center [1245, 243] width 266 height 31
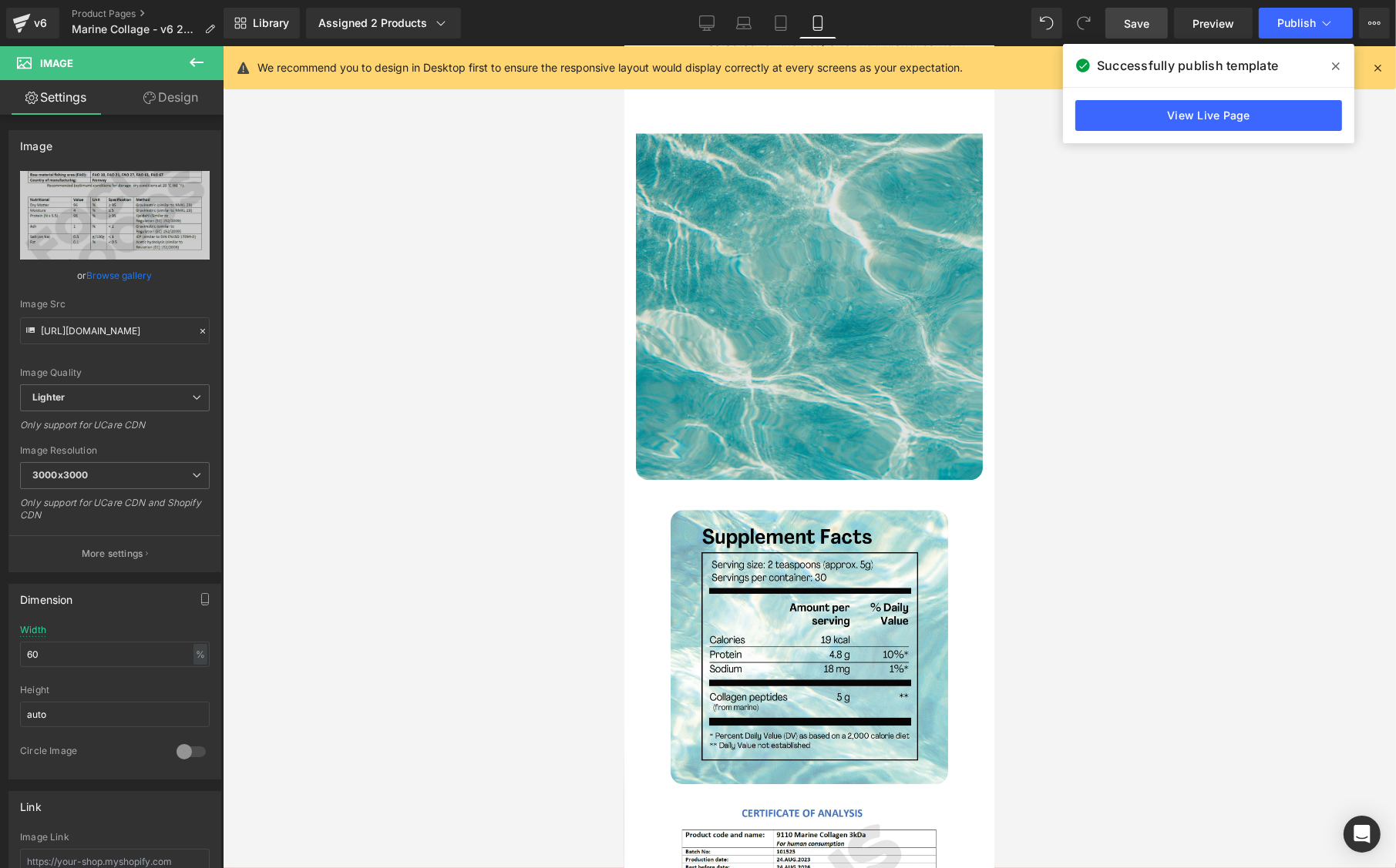
scroll to position [4854, 0]
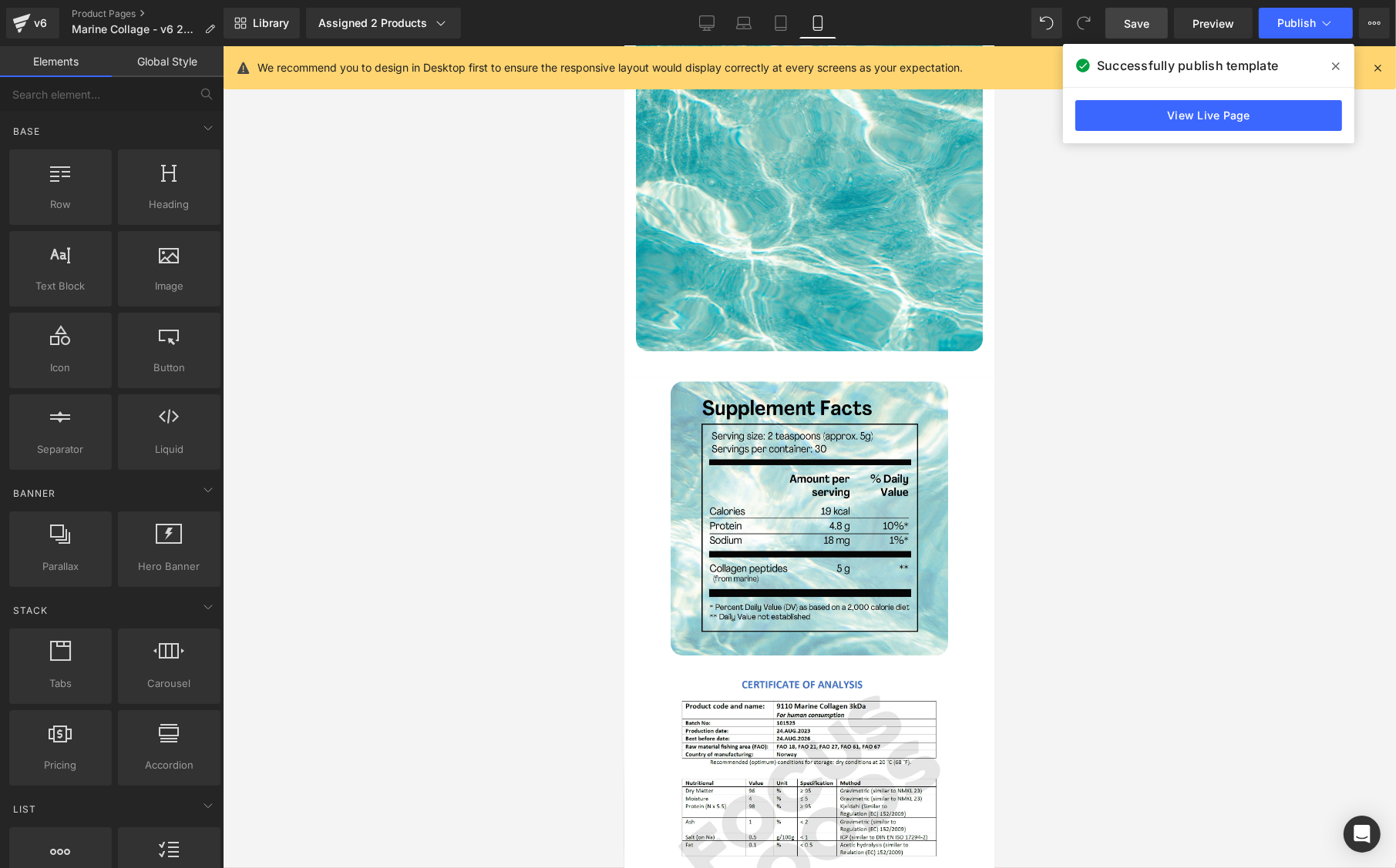
click at [1153, 311] on div at bounding box center [809, 457] width 1173 height 822
